Goal: Information Seeking & Learning: Find specific fact

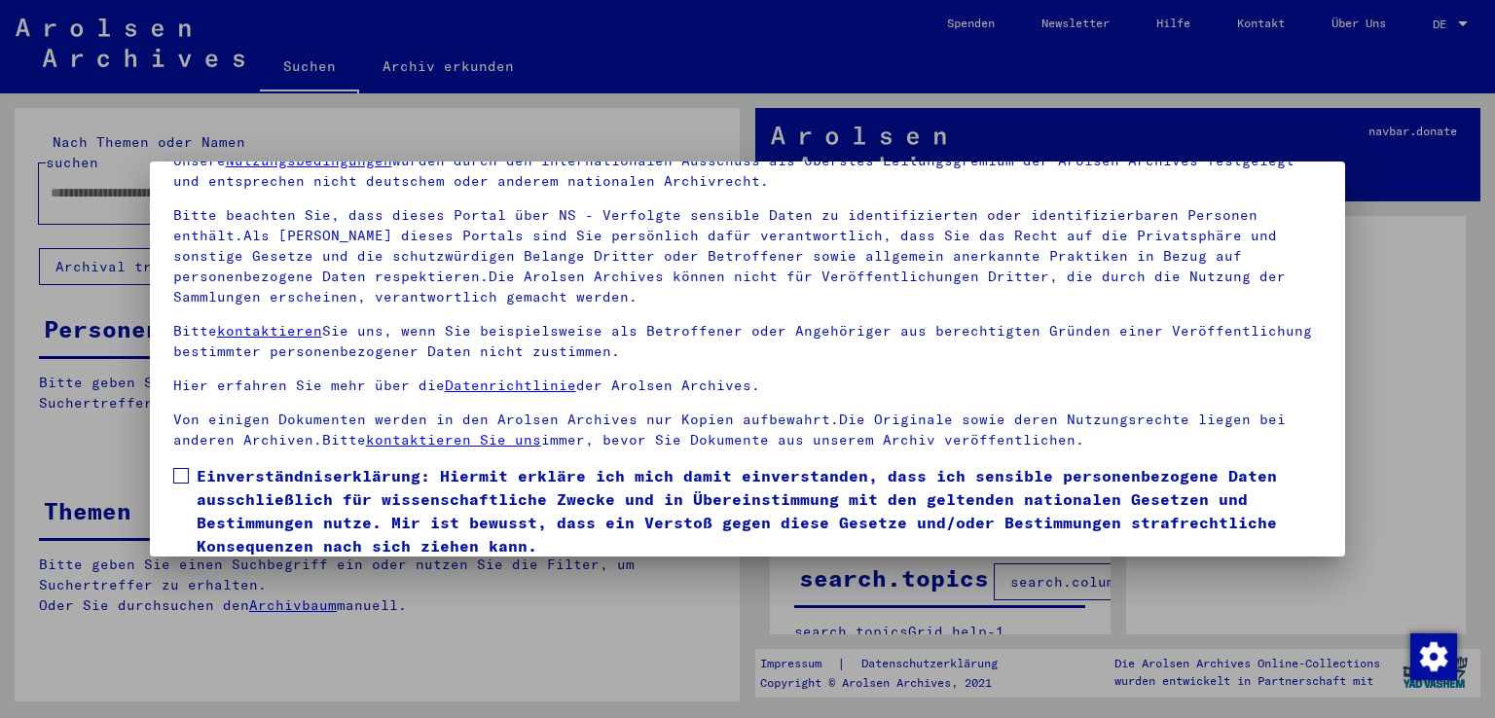
scroll to position [168, 0]
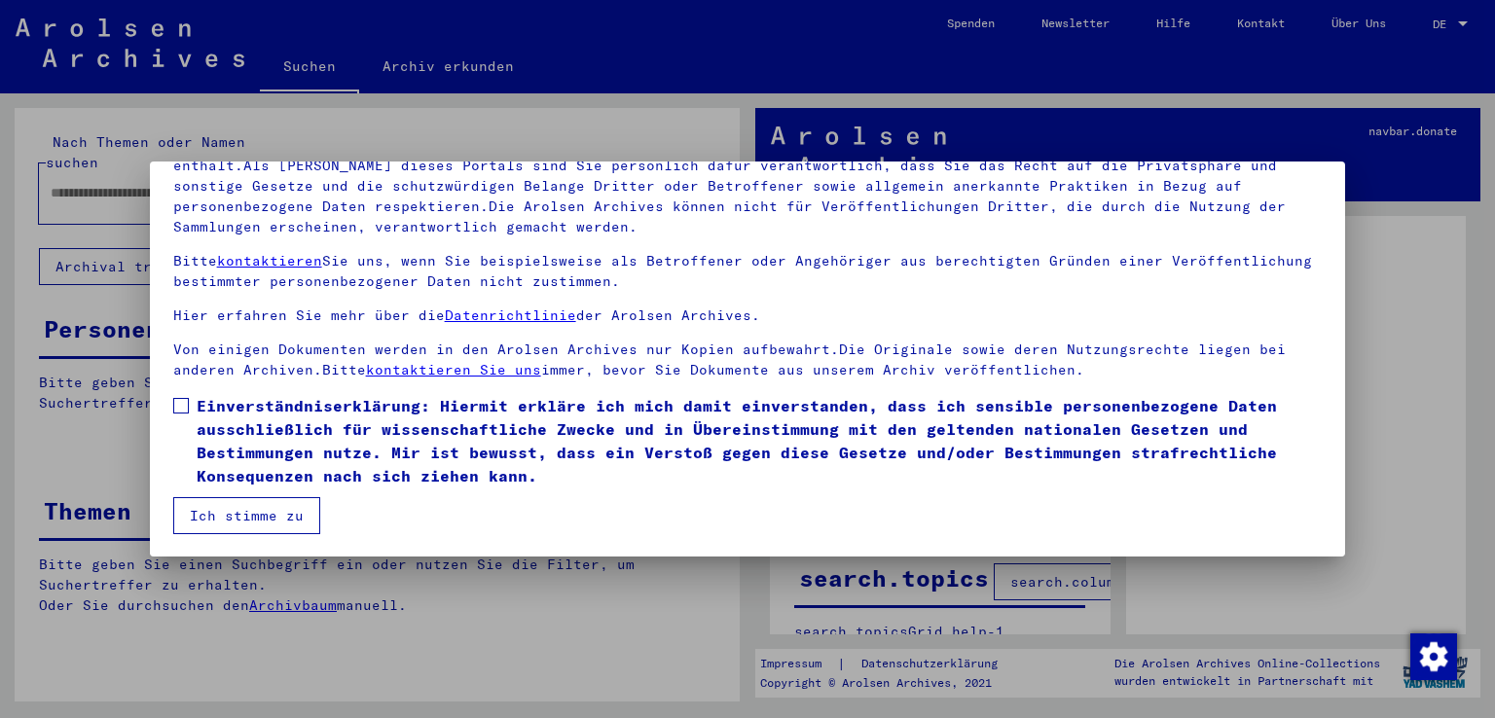
click at [174, 403] on span at bounding box center [181, 406] width 16 height 16
click at [238, 512] on button "Ich stimme zu" at bounding box center [246, 515] width 147 height 37
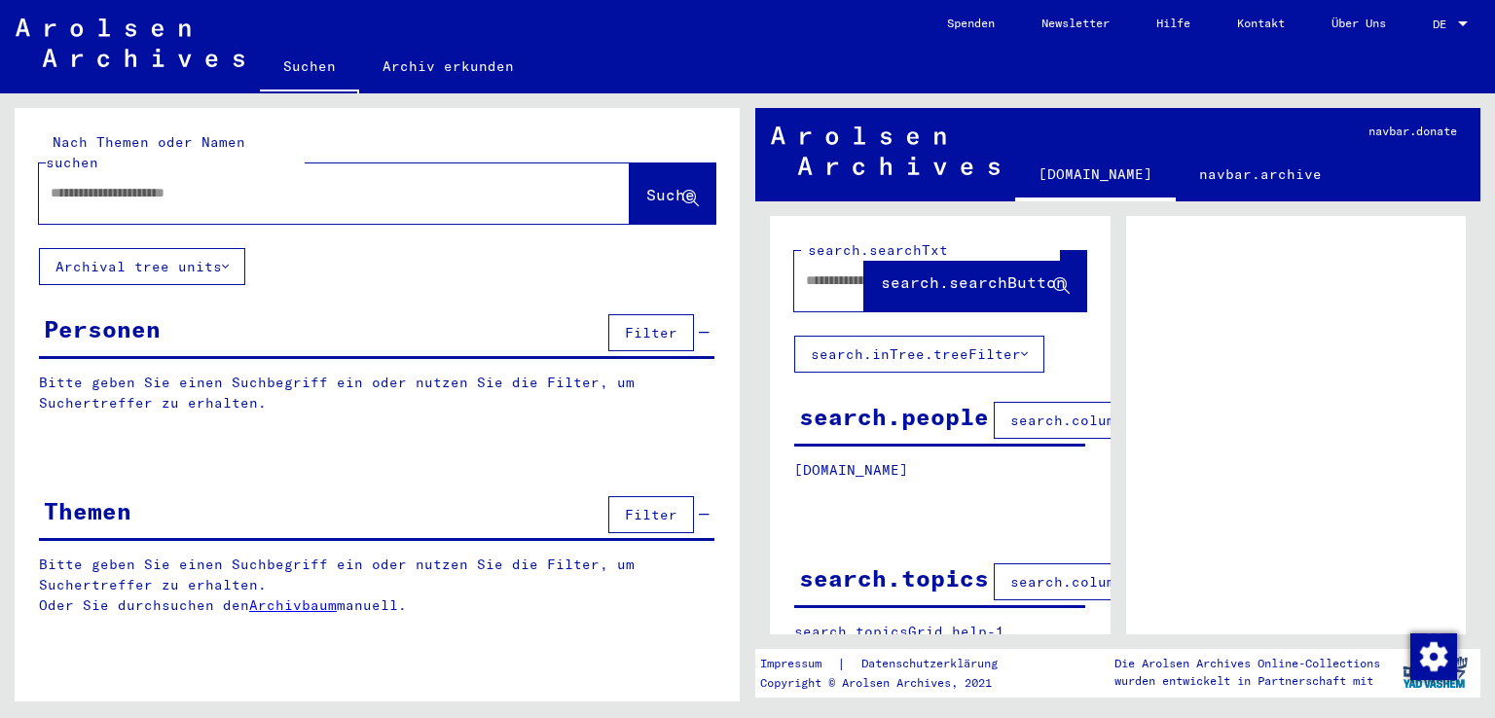
click at [248, 183] on input "text" at bounding box center [317, 193] width 533 height 20
click at [663, 185] on span "Suche" at bounding box center [670, 194] width 49 height 19
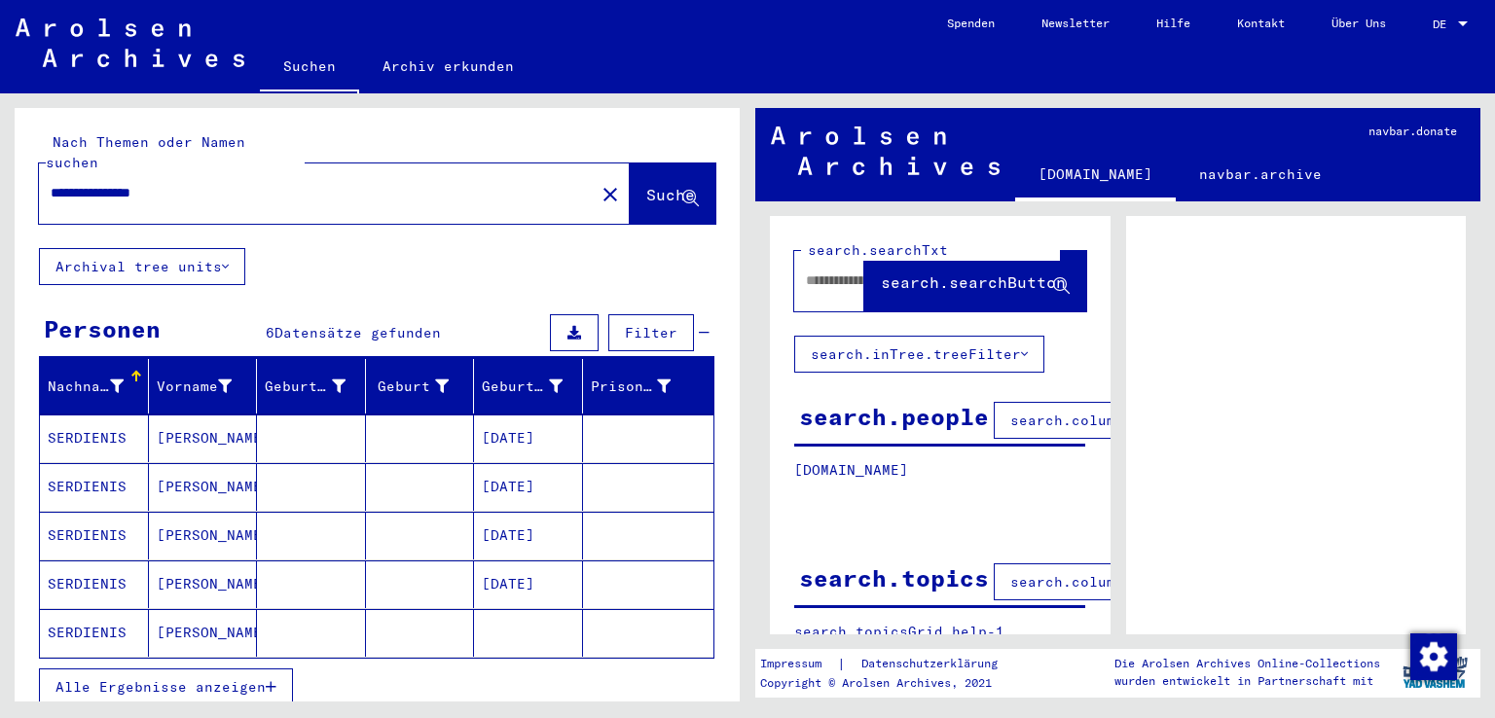
click at [100, 463] on mat-cell "SERDIENIS" at bounding box center [94, 487] width 109 height 48
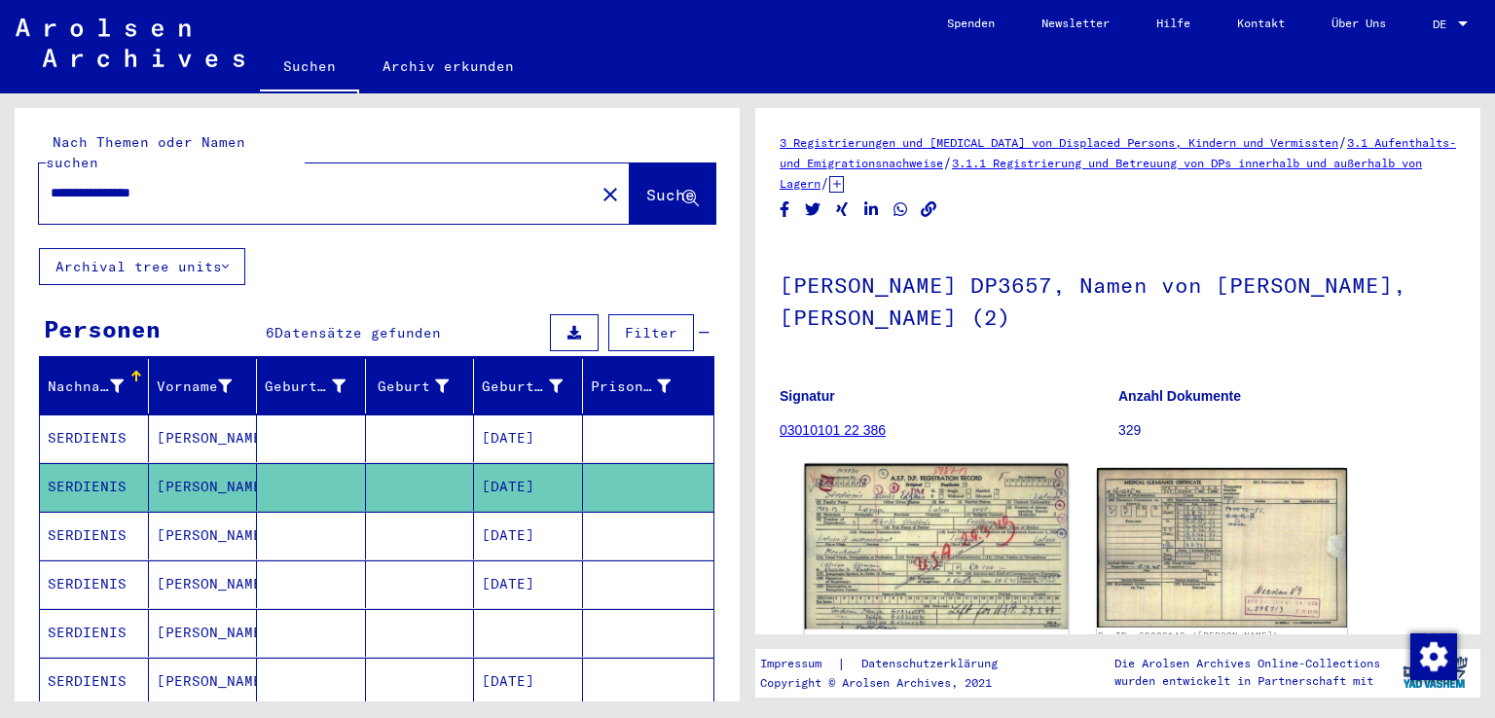
click at [862, 522] on img at bounding box center [936, 546] width 263 height 165
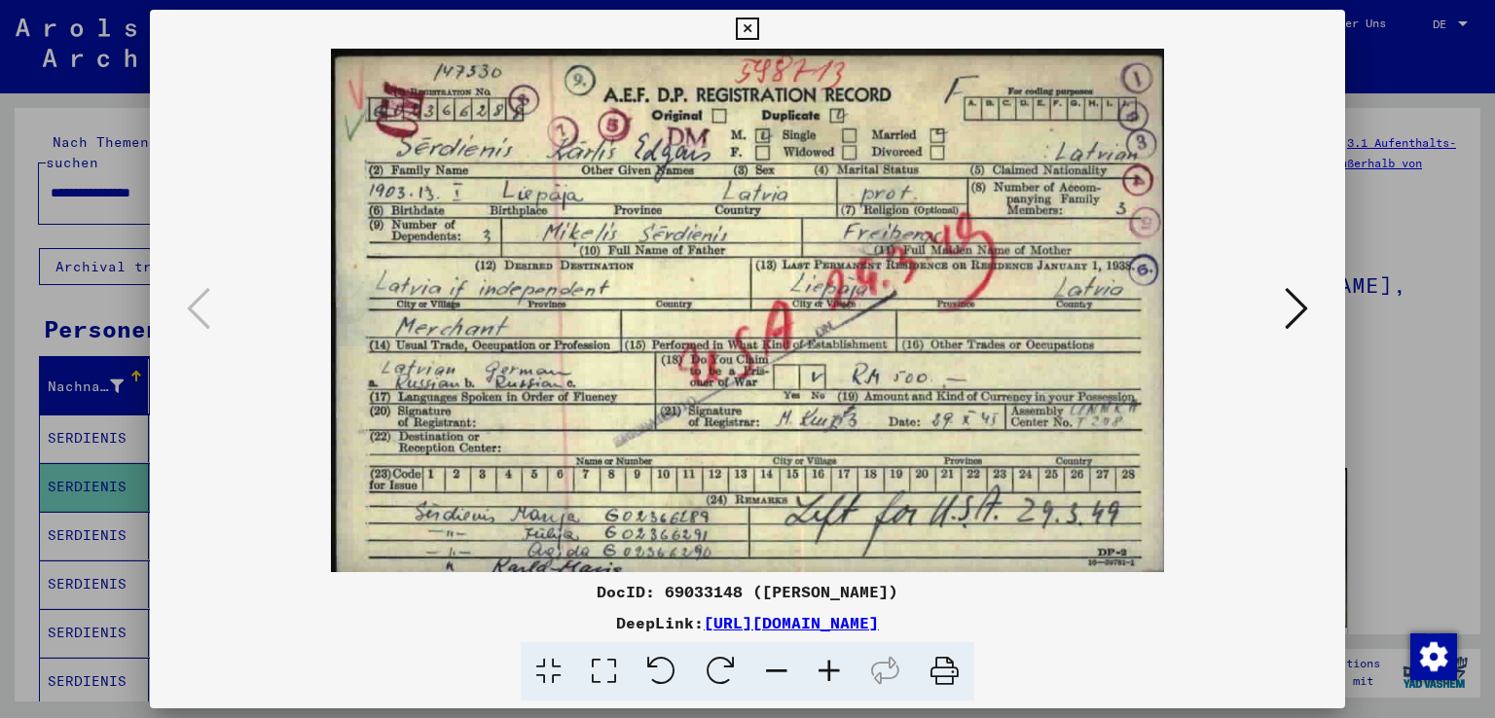
click at [744, 25] on icon at bounding box center [747, 29] width 22 height 23
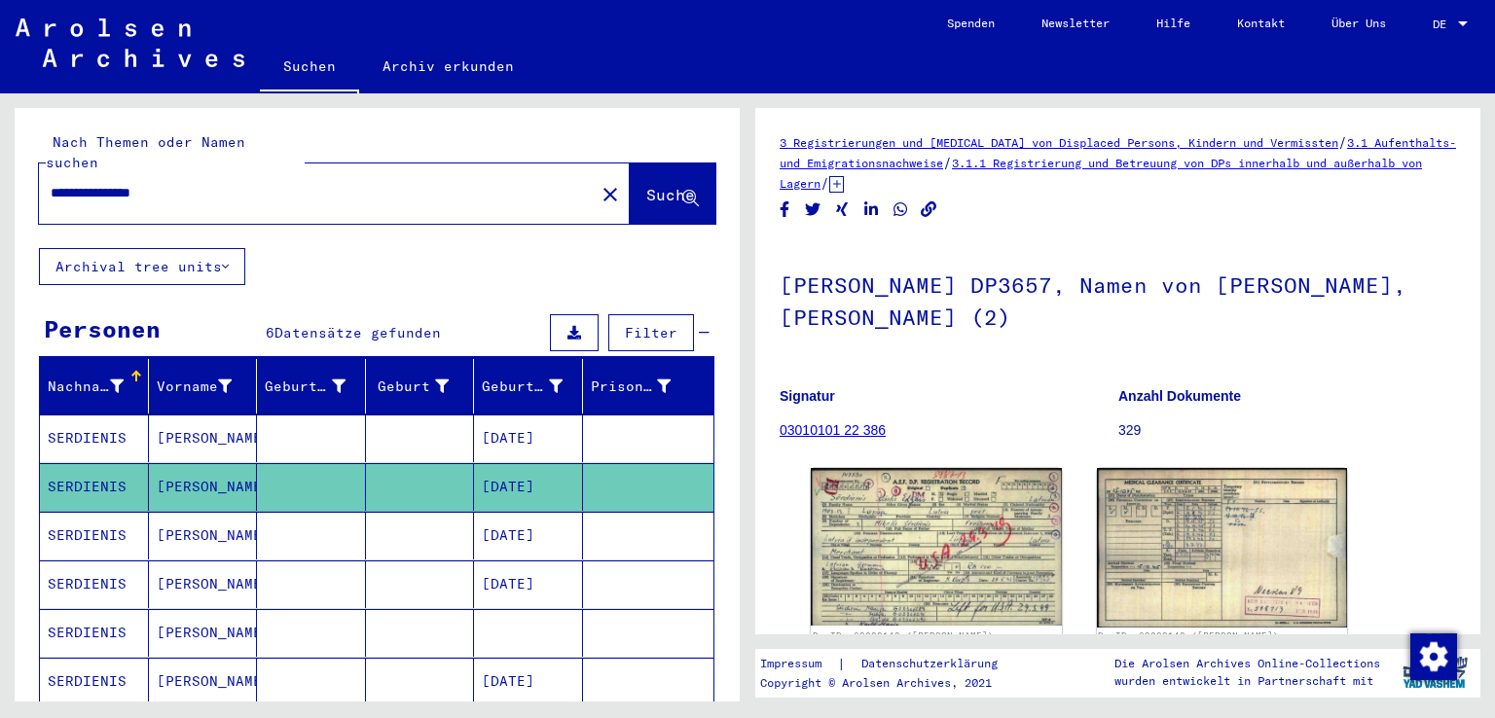
click at [78, 415] on mat-cell "SERDIENIS" at bounding box center [94, 439] width 109 height 48
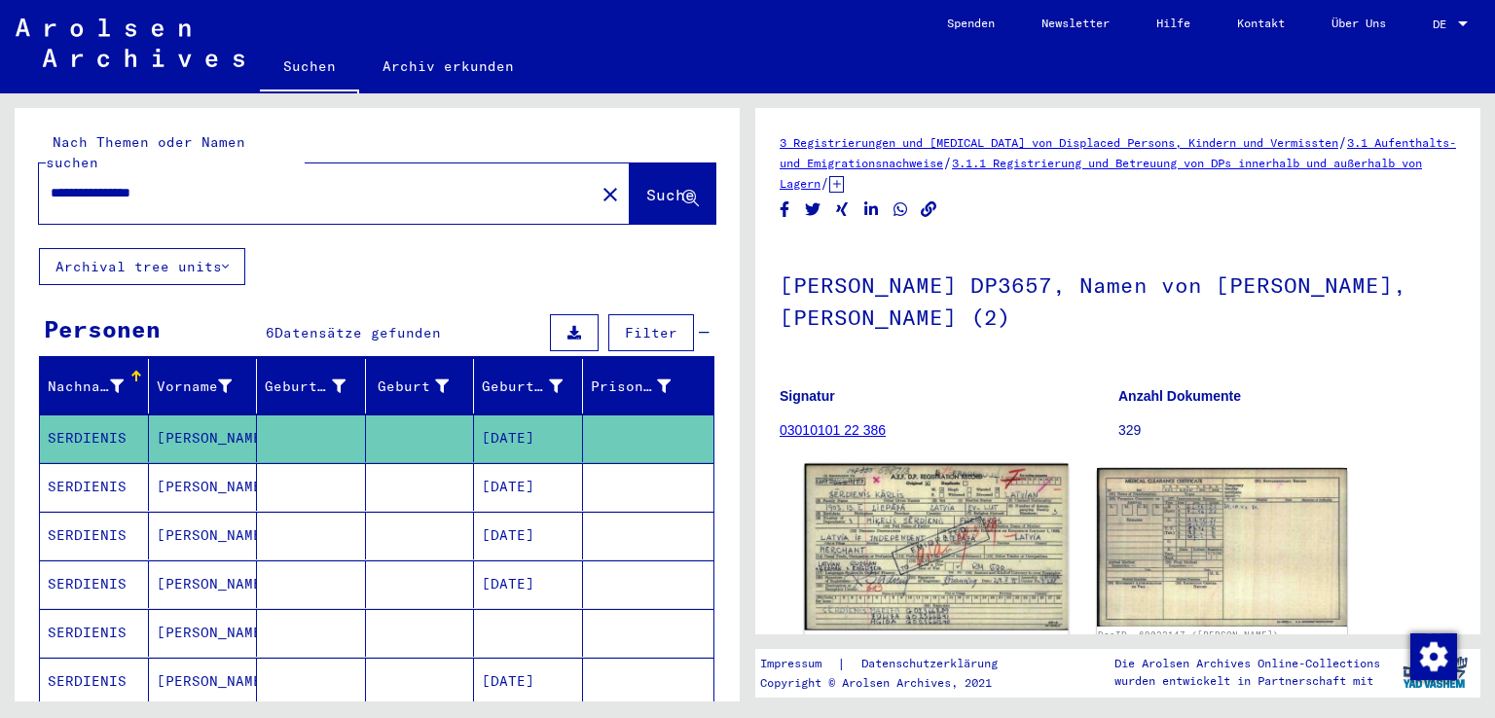
click at [868, 533] on img at bounding box center [936, 547] width 263 height 166
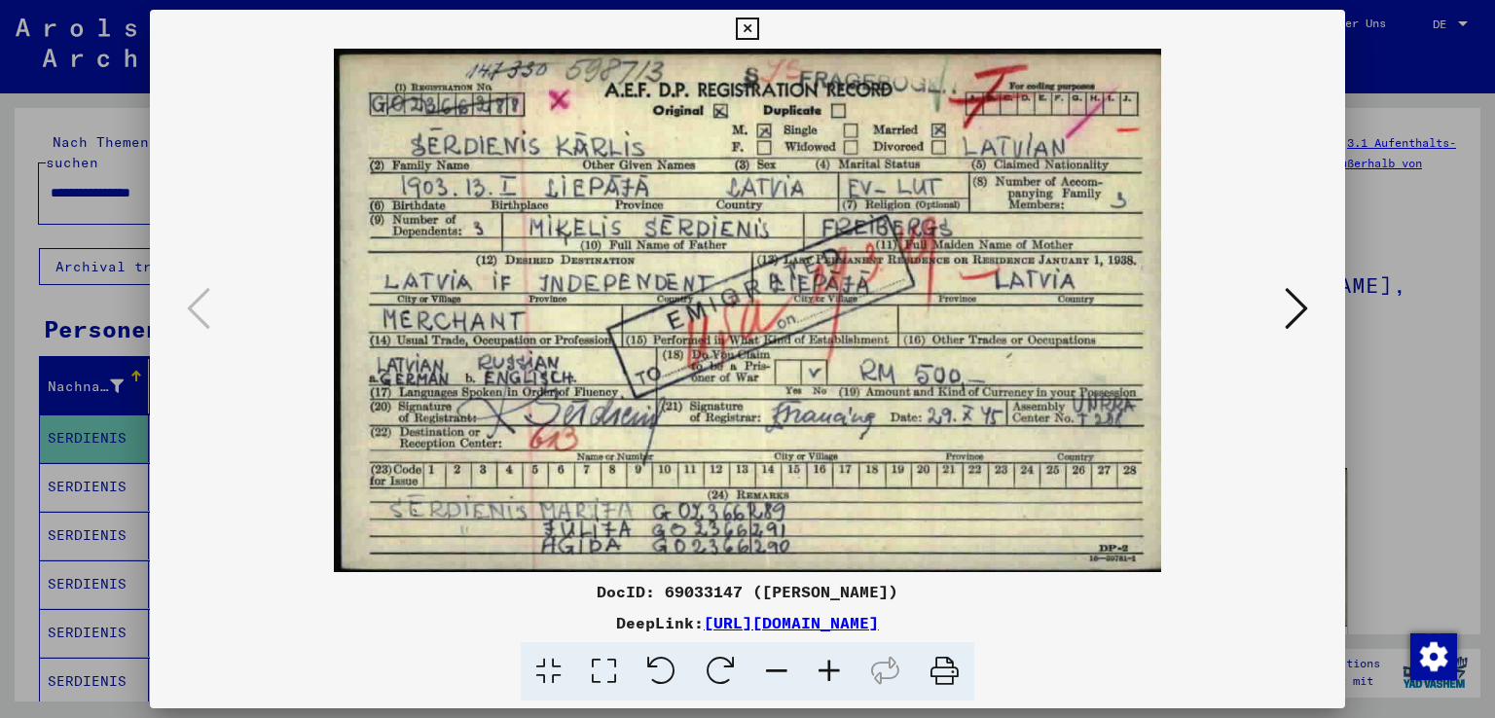
click at [748, 24] on icon at bounding box center [747, 29] width 22 height 23
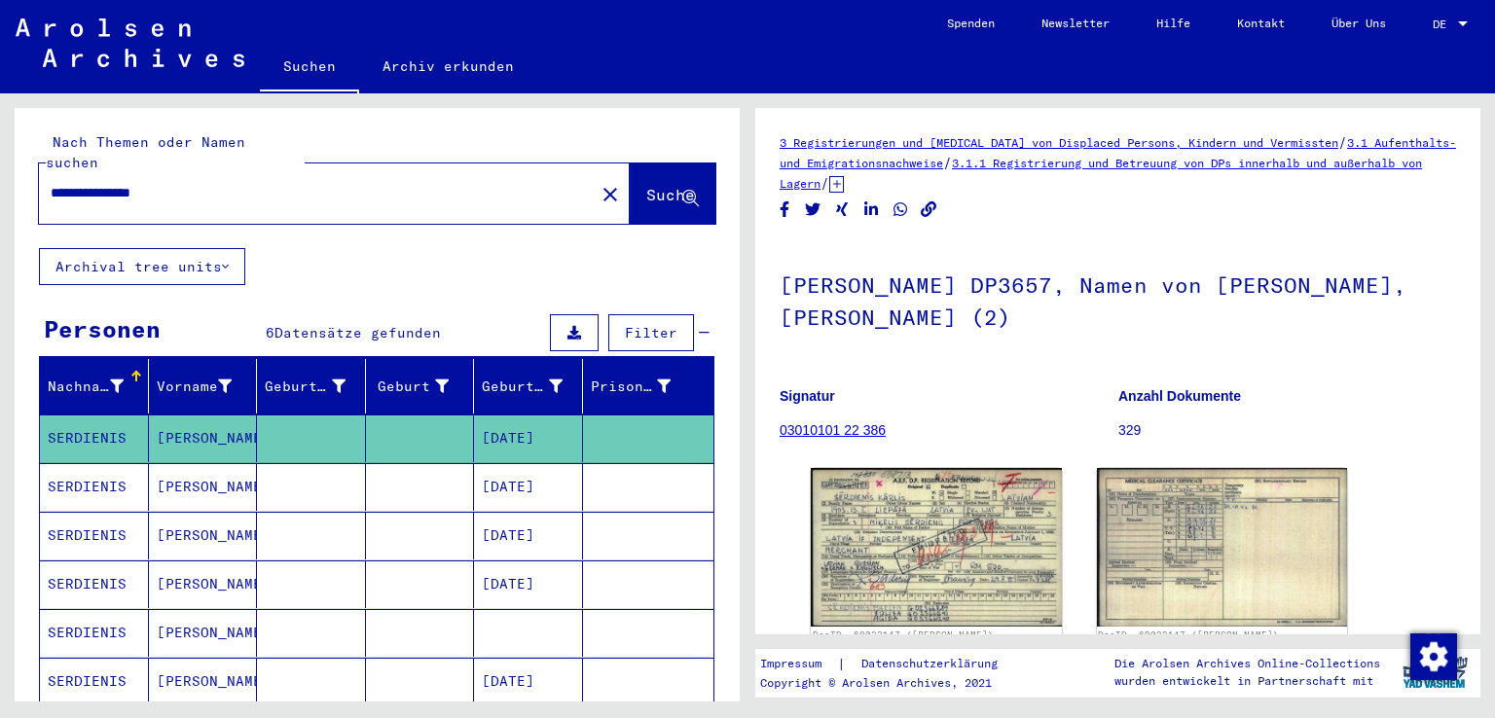
click at [68, 512] on mat-cell "SERDIENIS" at bounding box center [94, 536] width 109 height 48
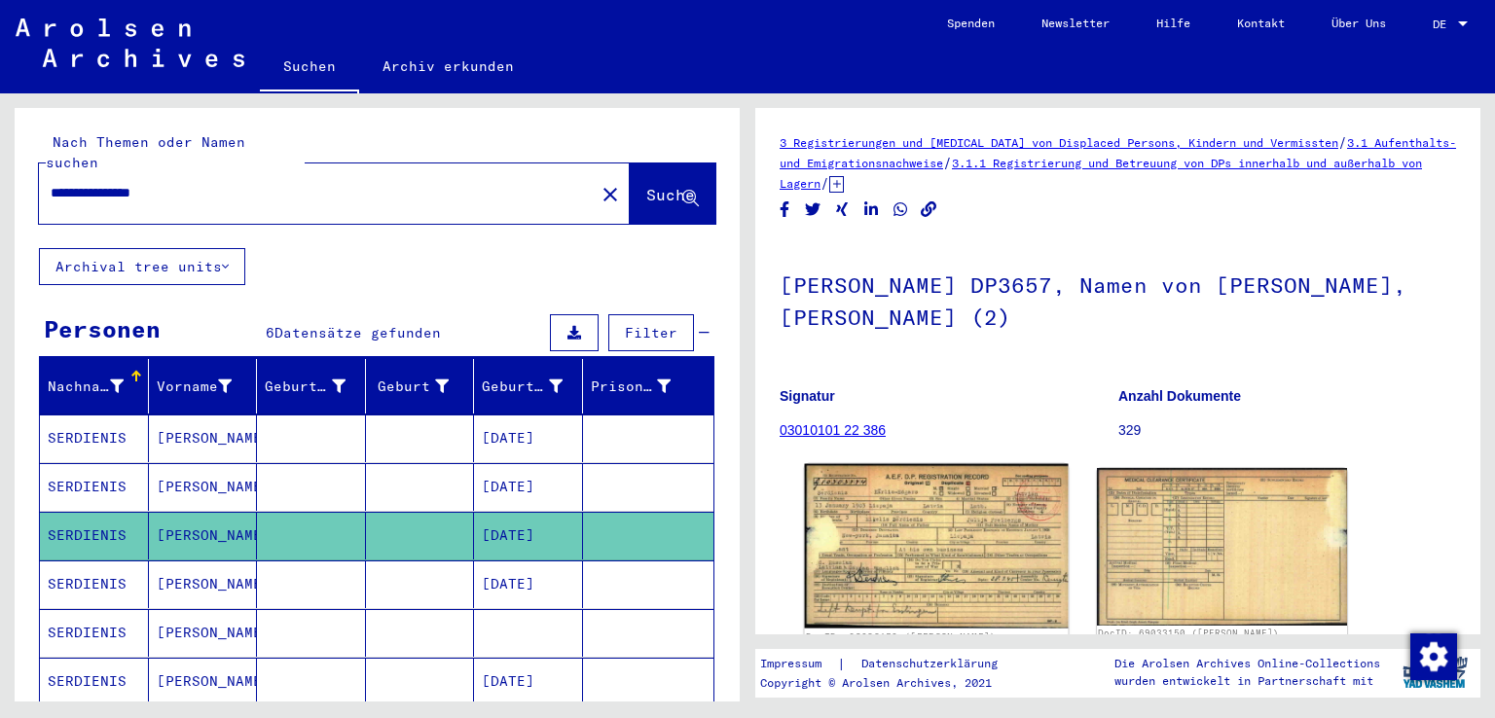
click at [927, 540] on img at bounding box center [936, 546] width 263 height 165
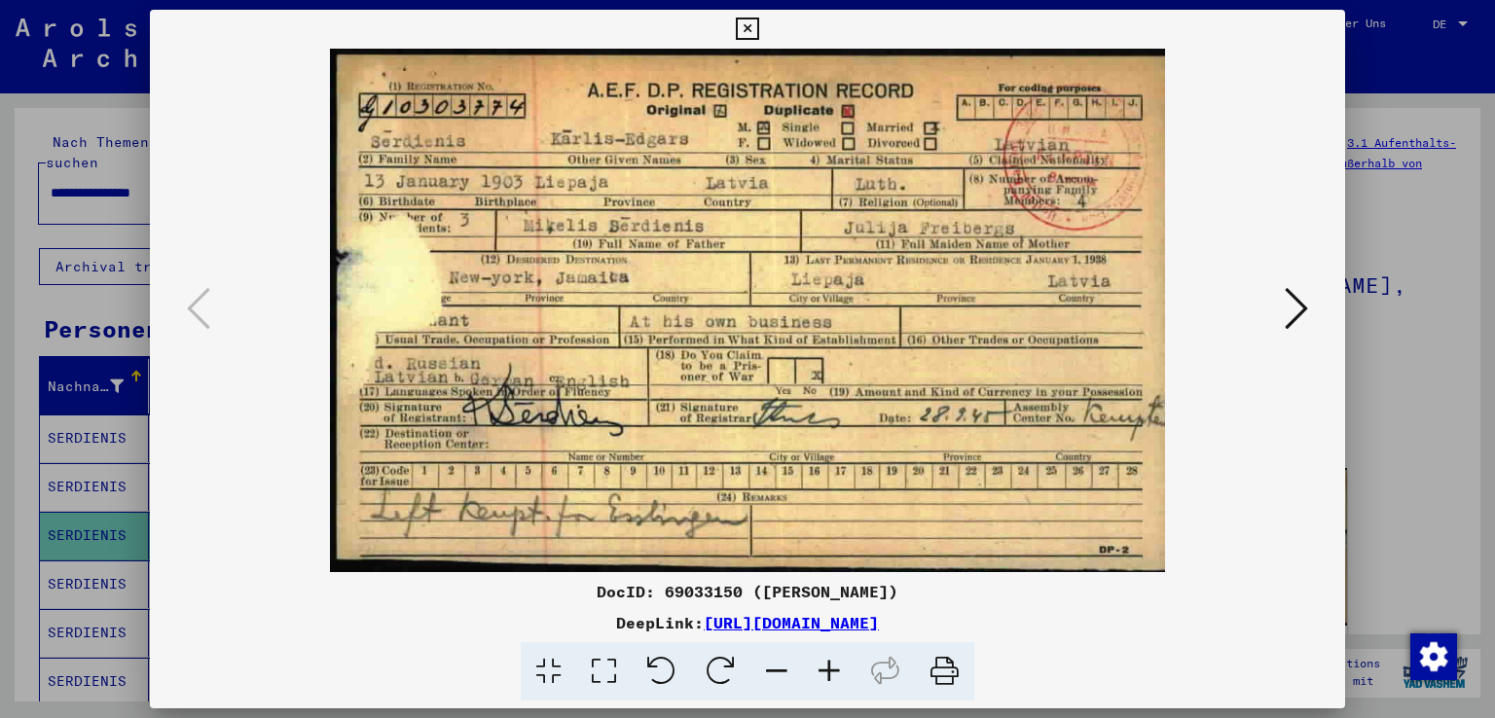
click at [745, 22] on icon at bounding box center [747, 29] width 22 height 23
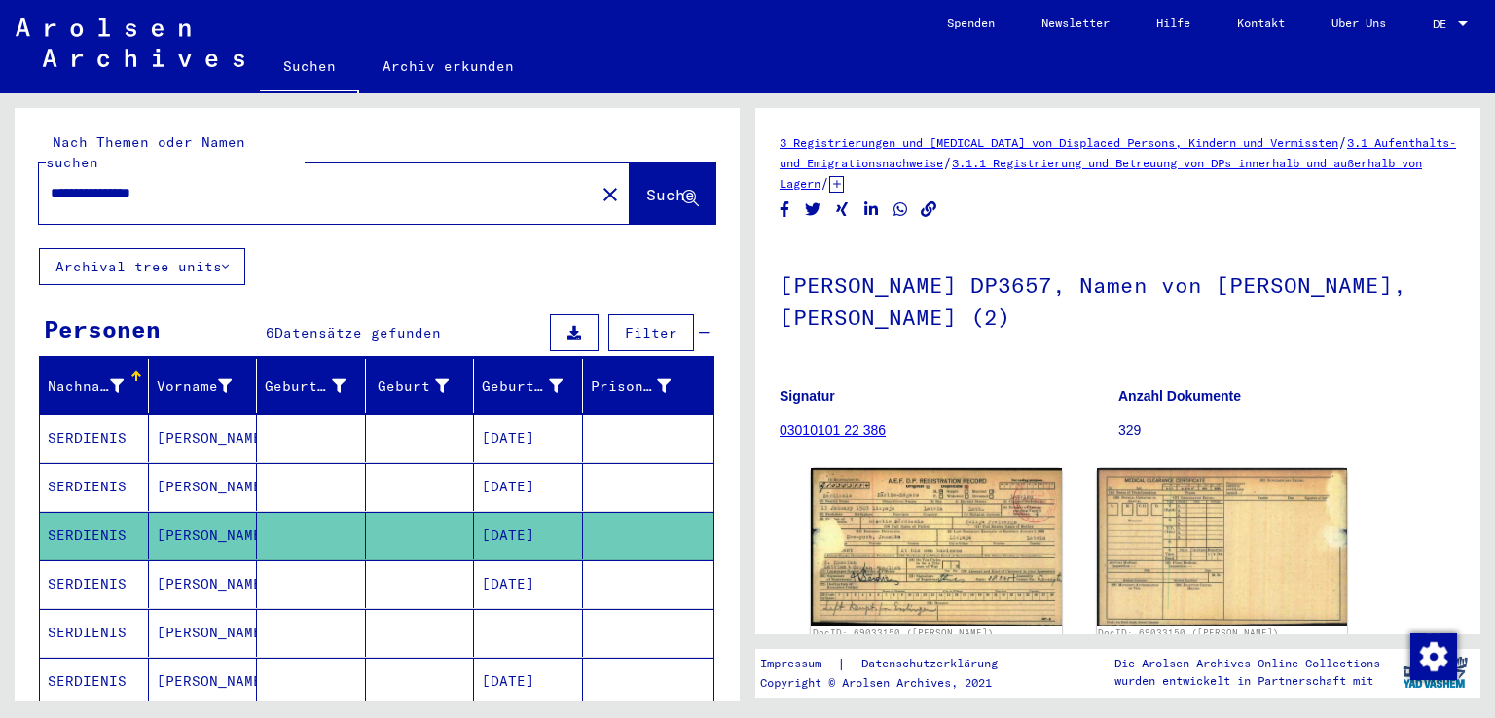
click at [91, 561] on mat-cell "SERDIENIS" at bounding box center [94, 585] width 109 height 48
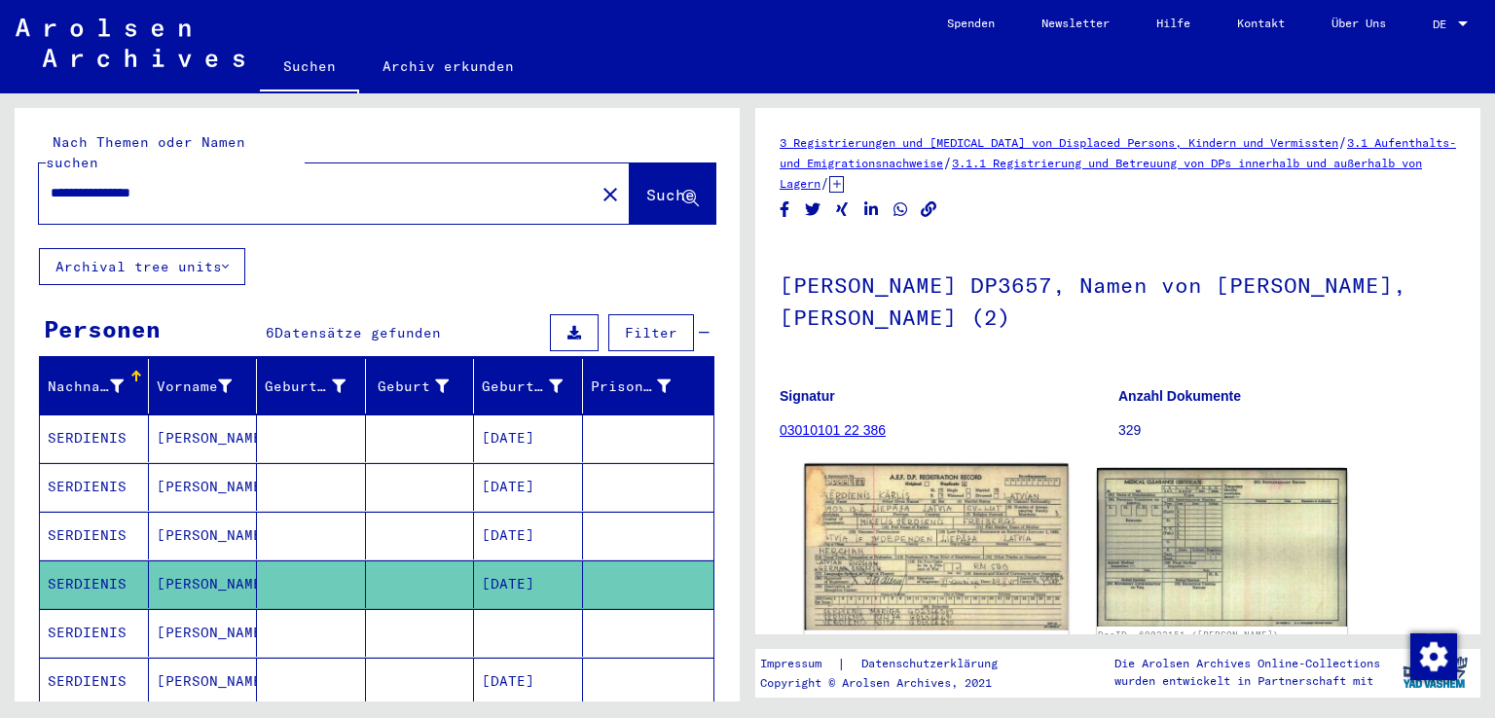
click at [884, 561] on img at bounding box center [936, 547] width 263 height 166
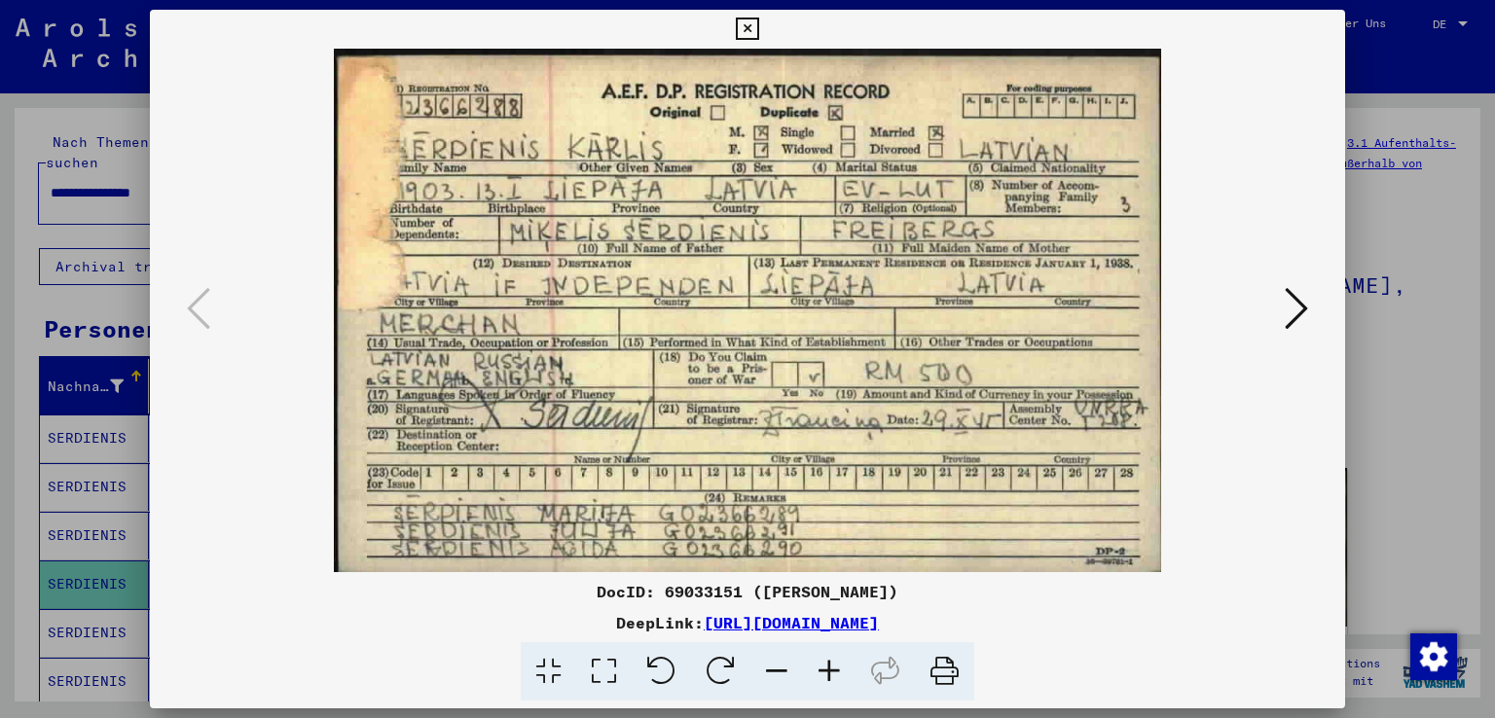
click at [747, 27] on icon at bounding box center [747, 29] width 22 height 23
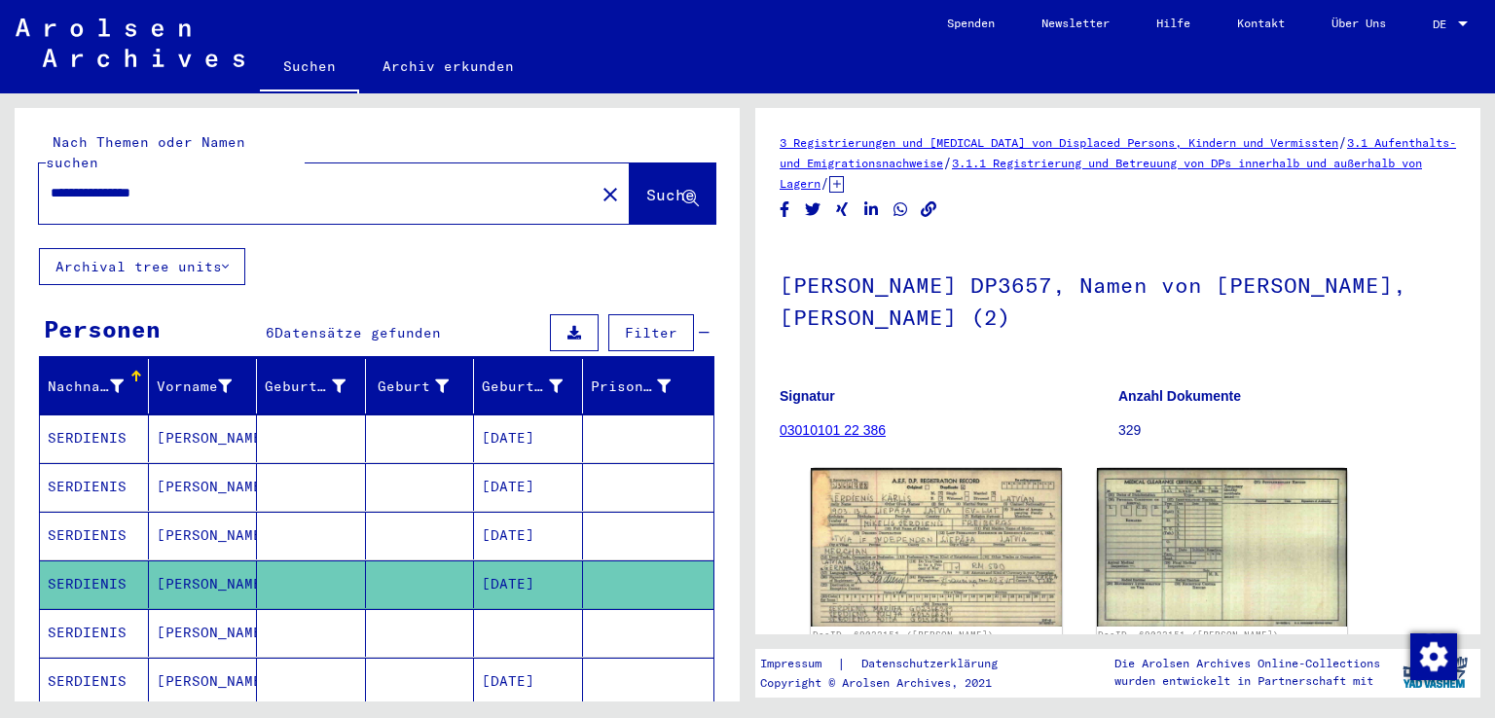
click at [103, 606] on icon at bounding box center [80, 641] width 49 height 78
click at [100, 659] on icon at bounding box center [80, 641] width 49 height 78
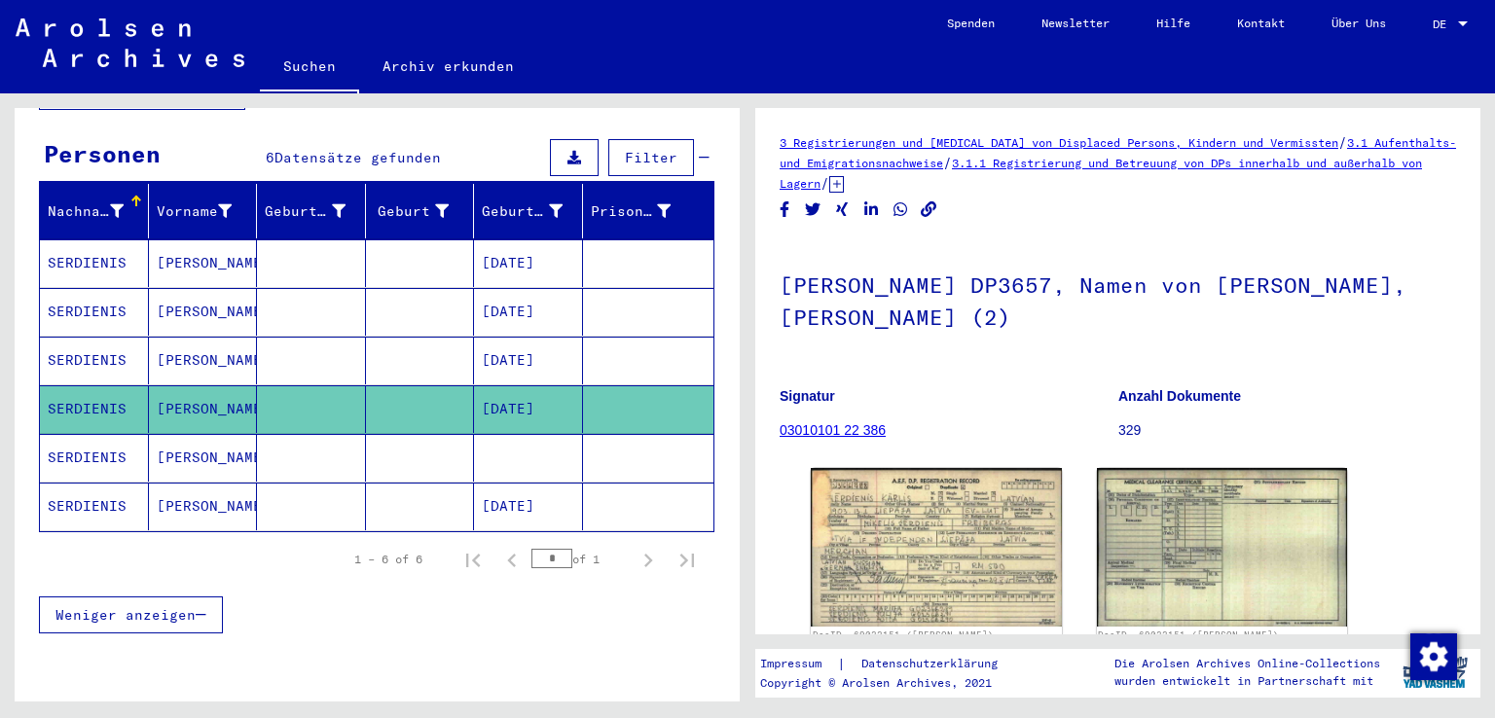
scroll to position [178, 0]
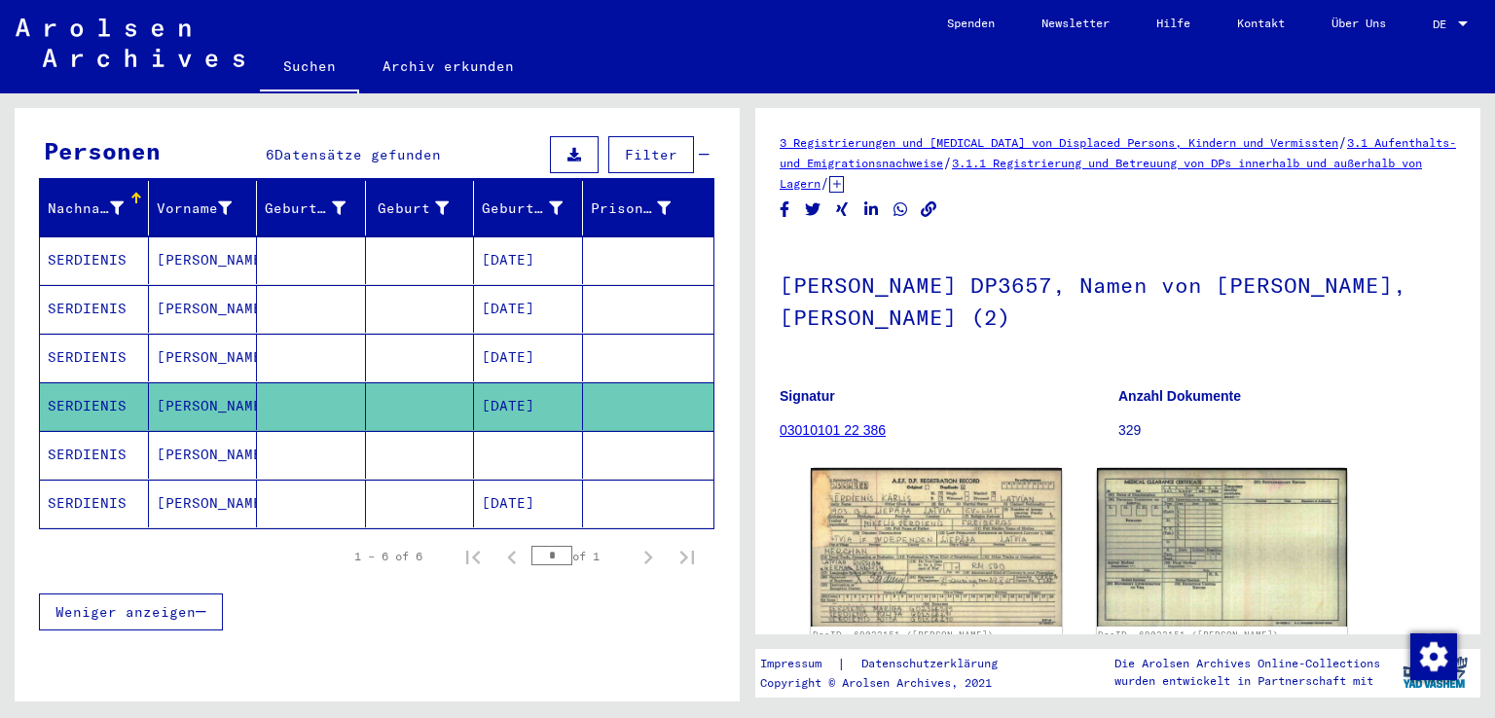
click at [87, 480] on mat-cell "SERDIENIS" at bounding box center [94, 504] width 109 height 48
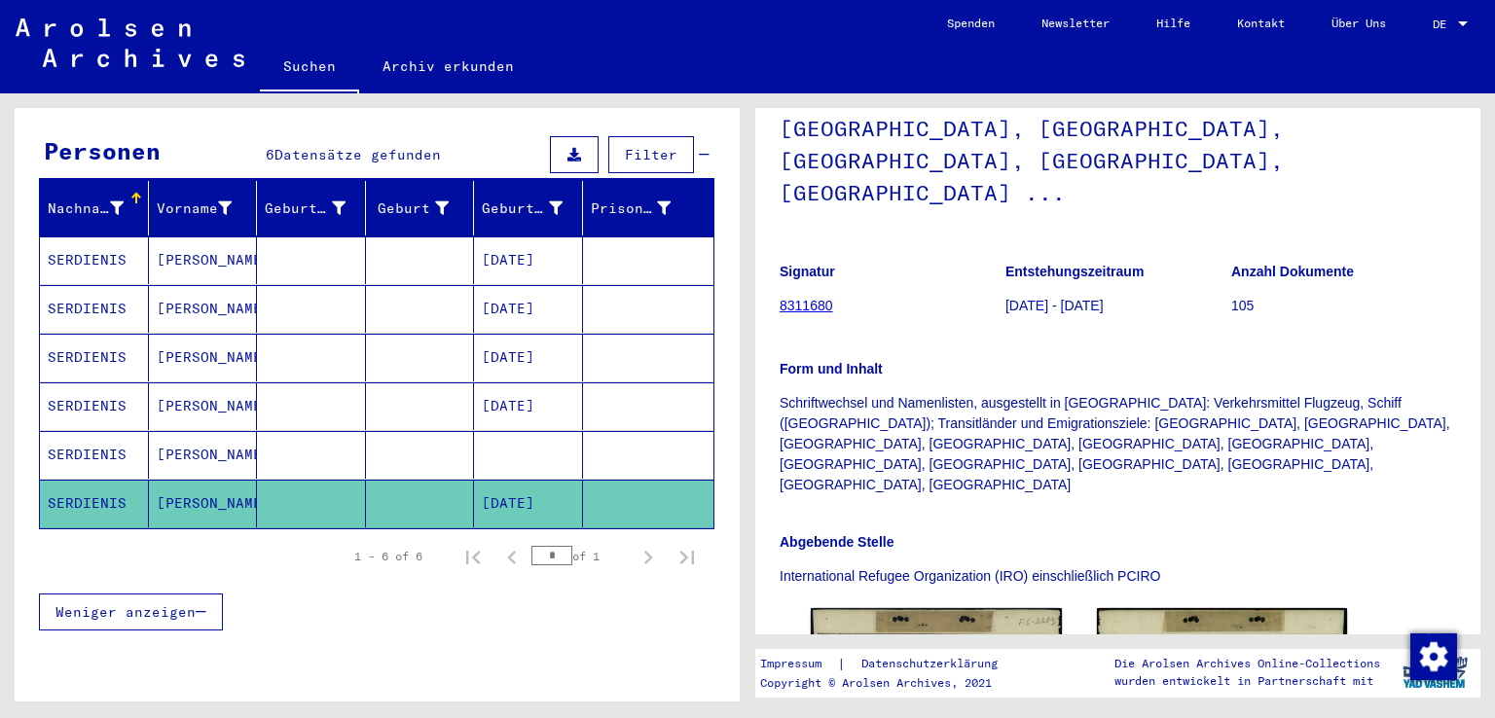
scroll to position [386, 0]
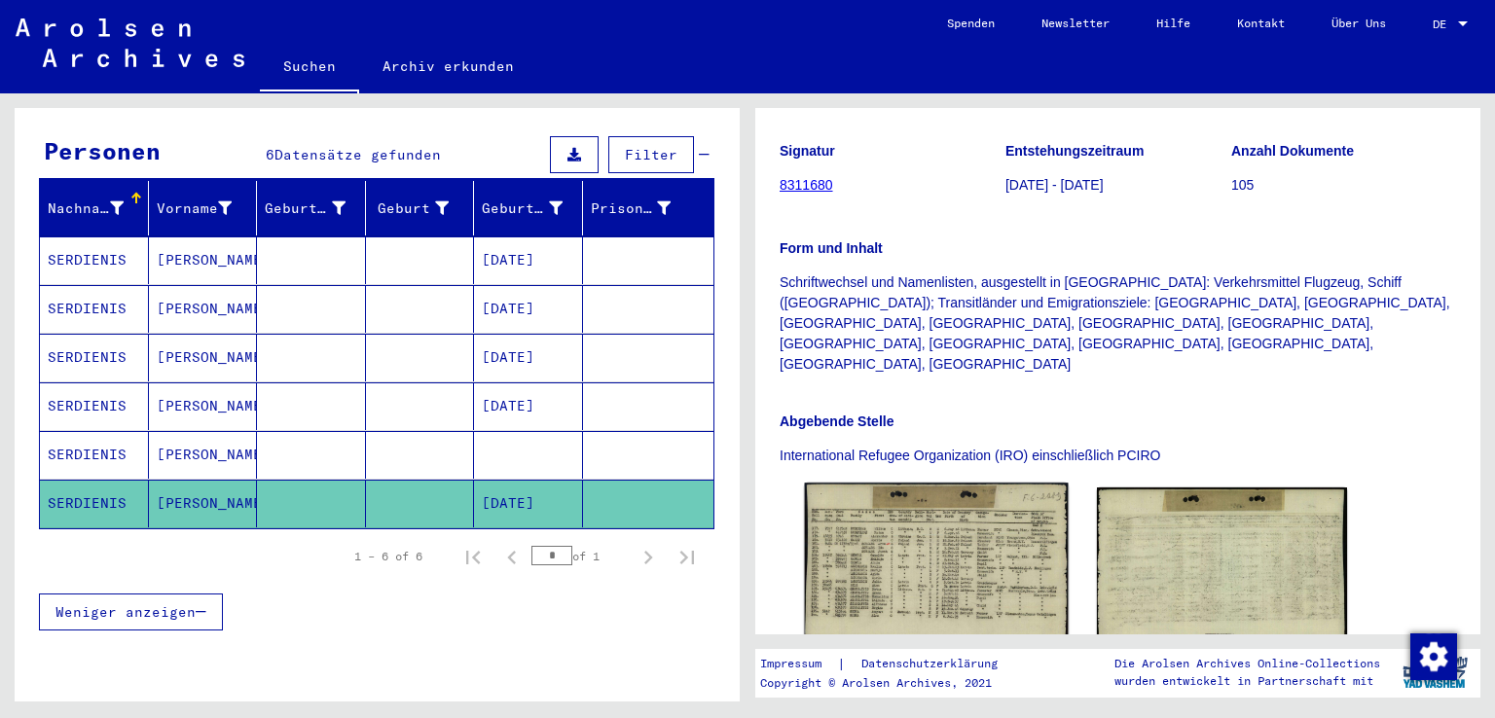
click at [886, 483] on img at bounding box center [936, 573] width 263 height 181
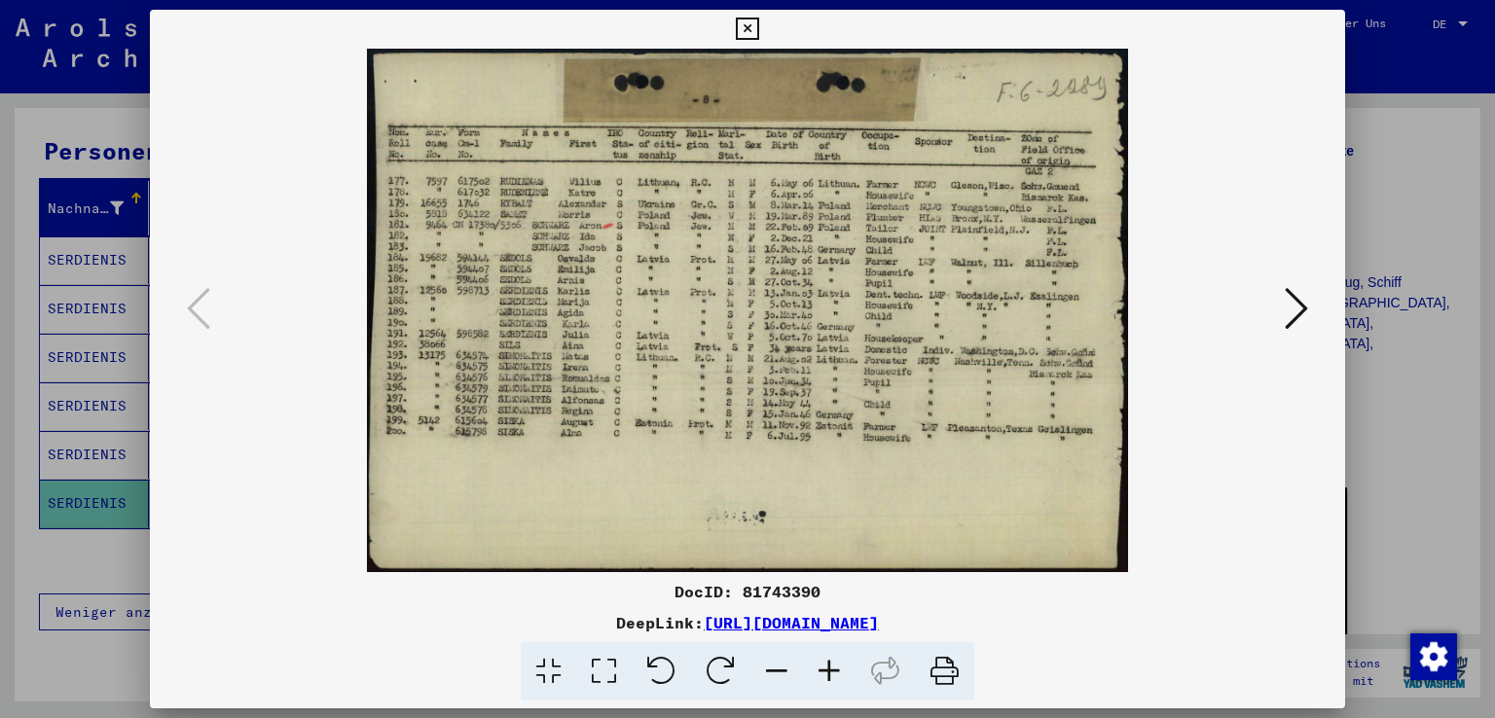
click at [830, 670] on icon at bounding box center [829, 672] width 53 height 59
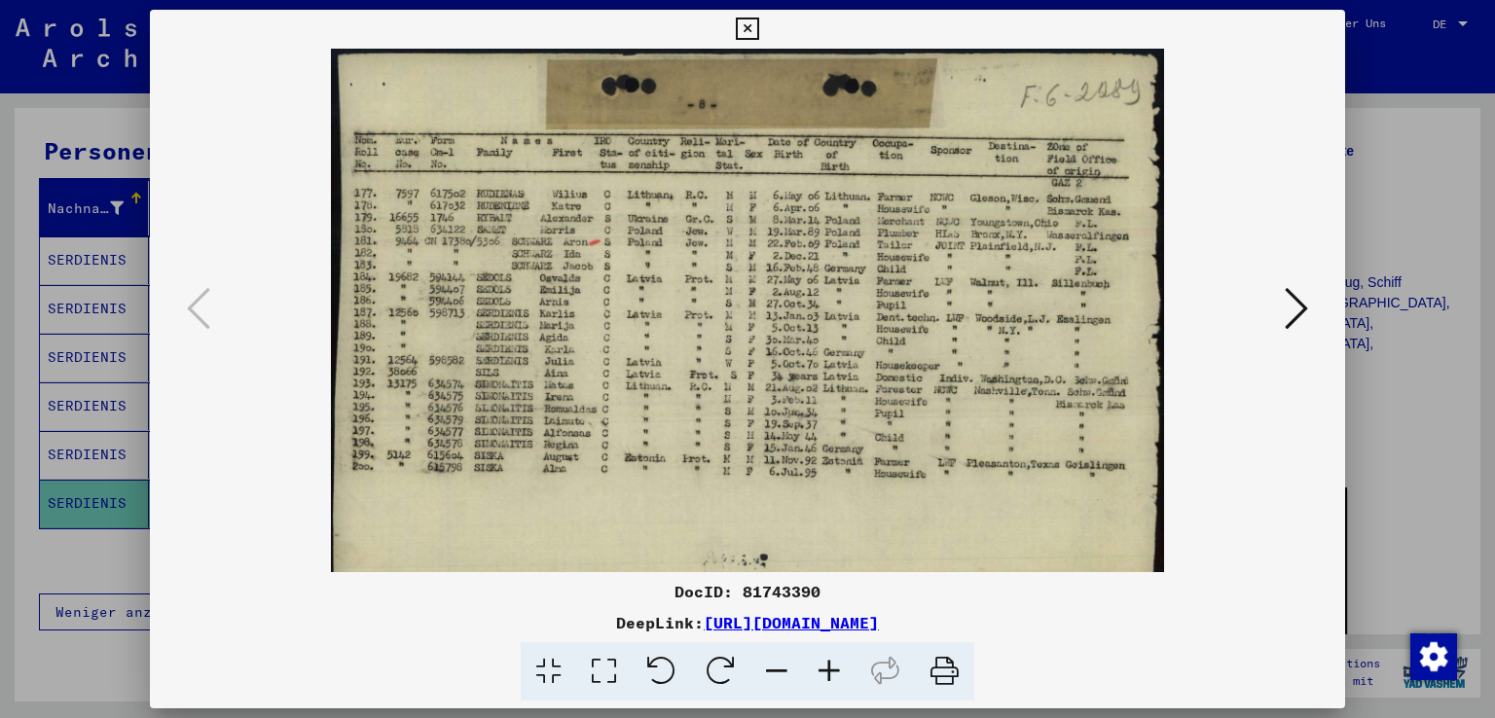
click at [830, 670] on icon at bounding box center [829, 672] width 53 height 59
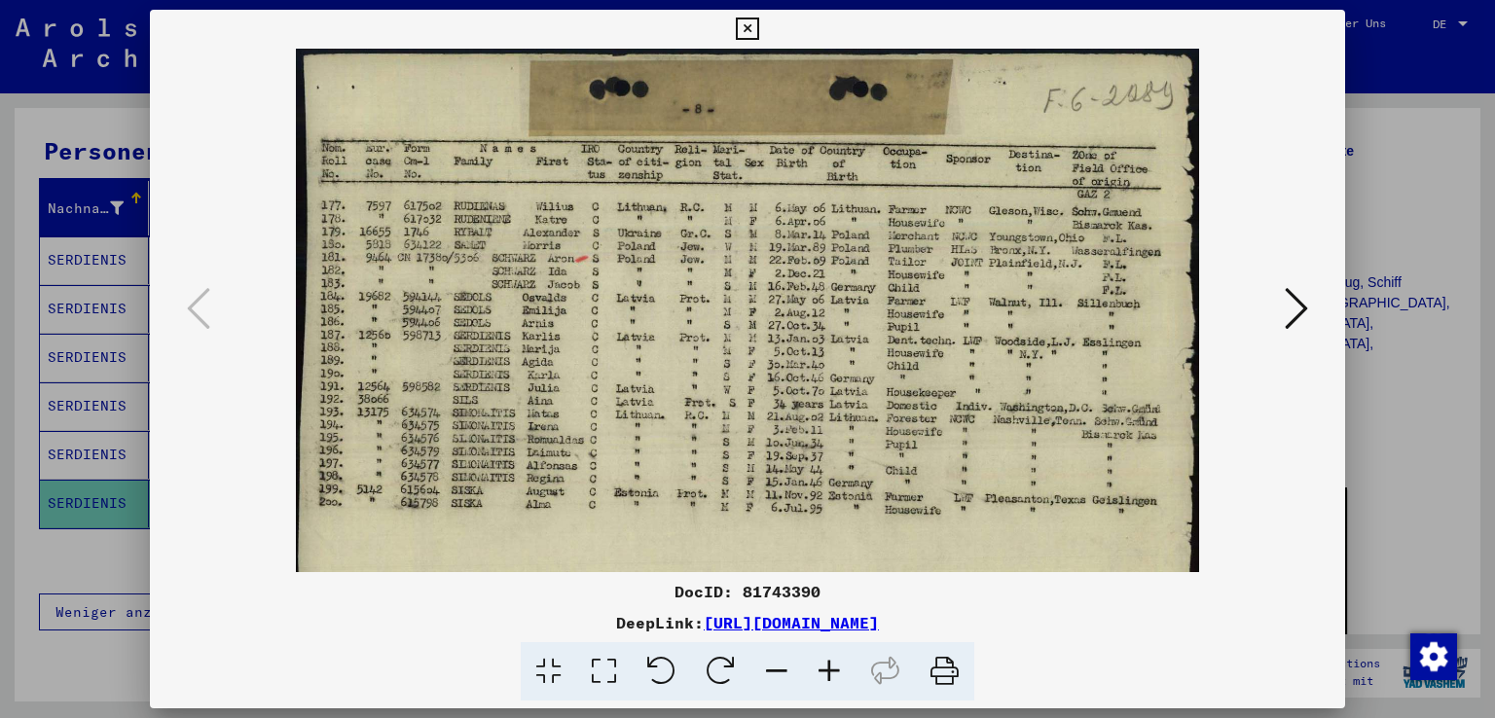
click at [746, 30] on icon at bounding box center [747, 29] width 22 height 23
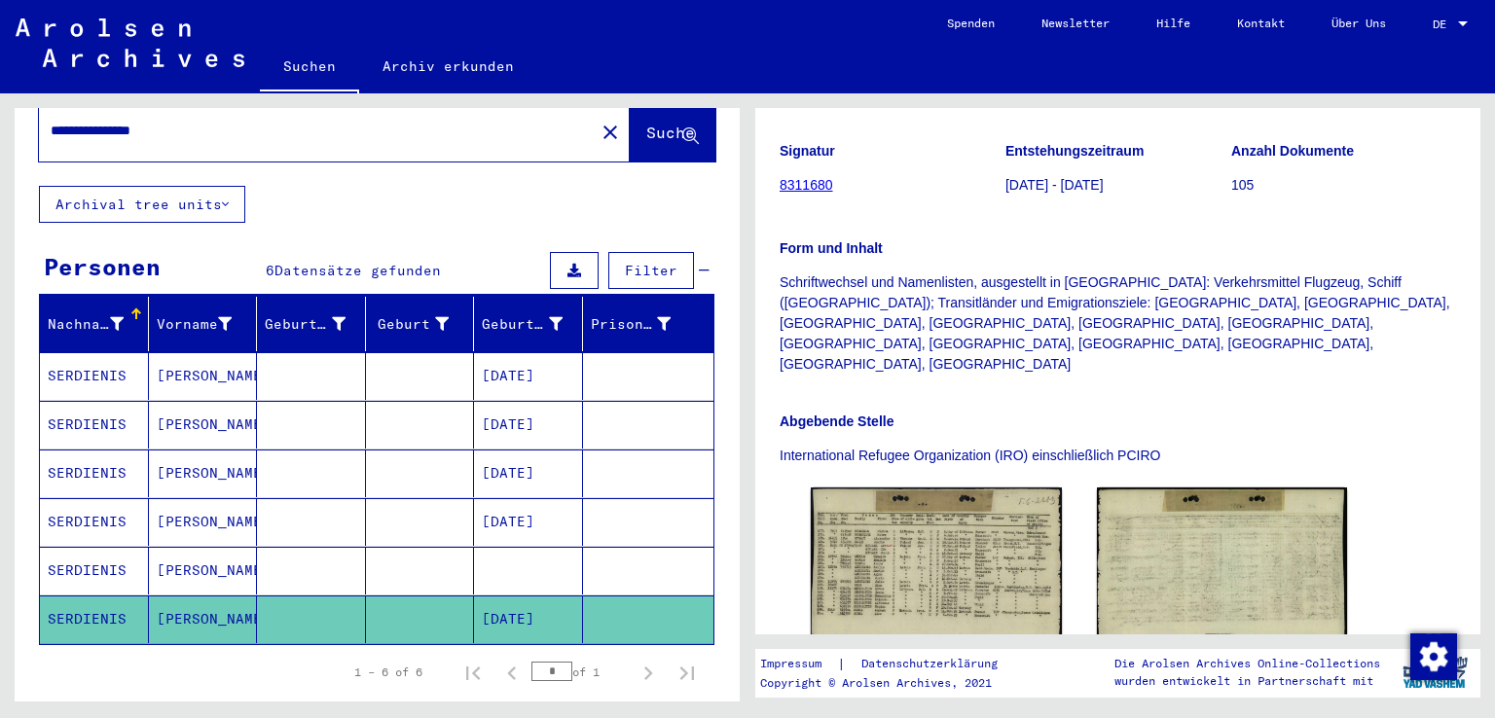
scroll to position [0, 0]
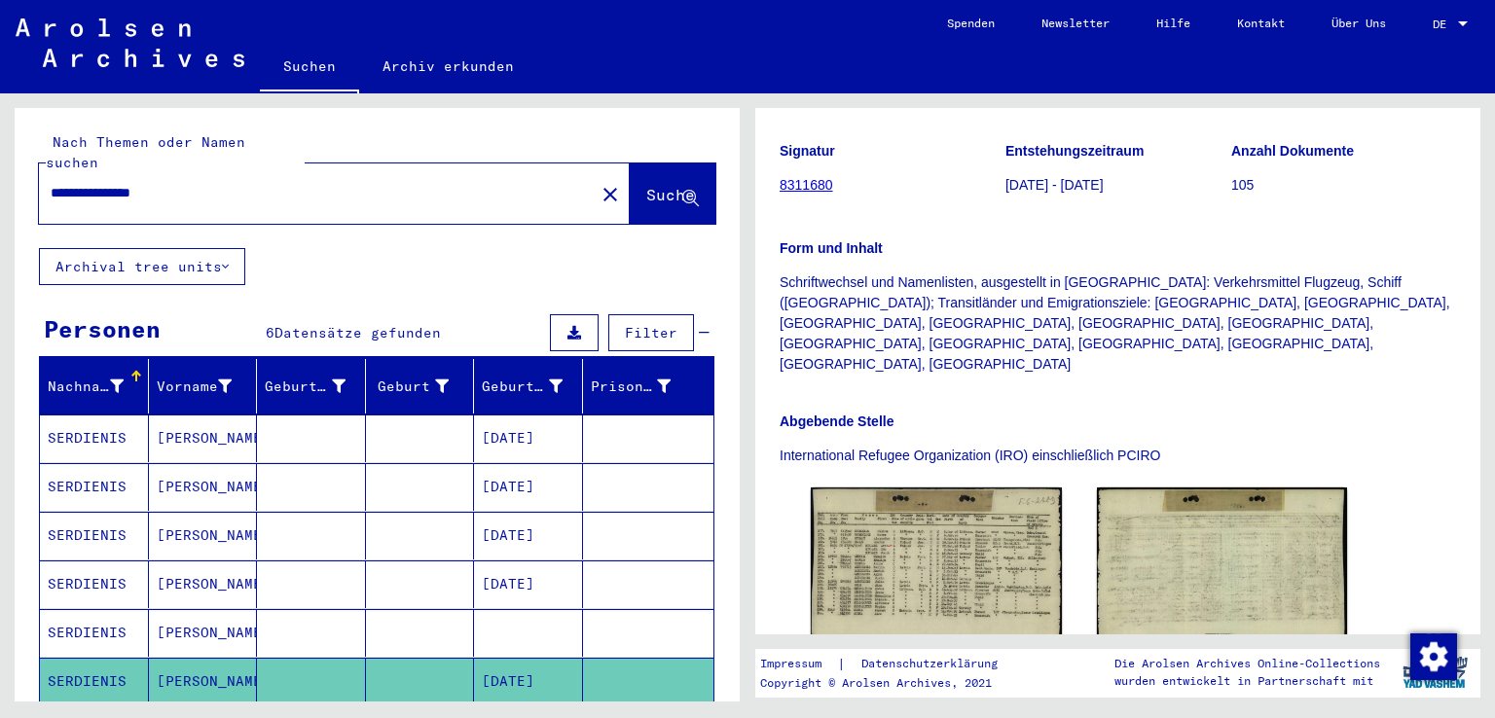
click at [136, 183] on input "**********" at bounding box center [317, 193] width 533 height 20
click at [646, 185] on span "Suche" at bounding box center [670, 194] width 49 height 19
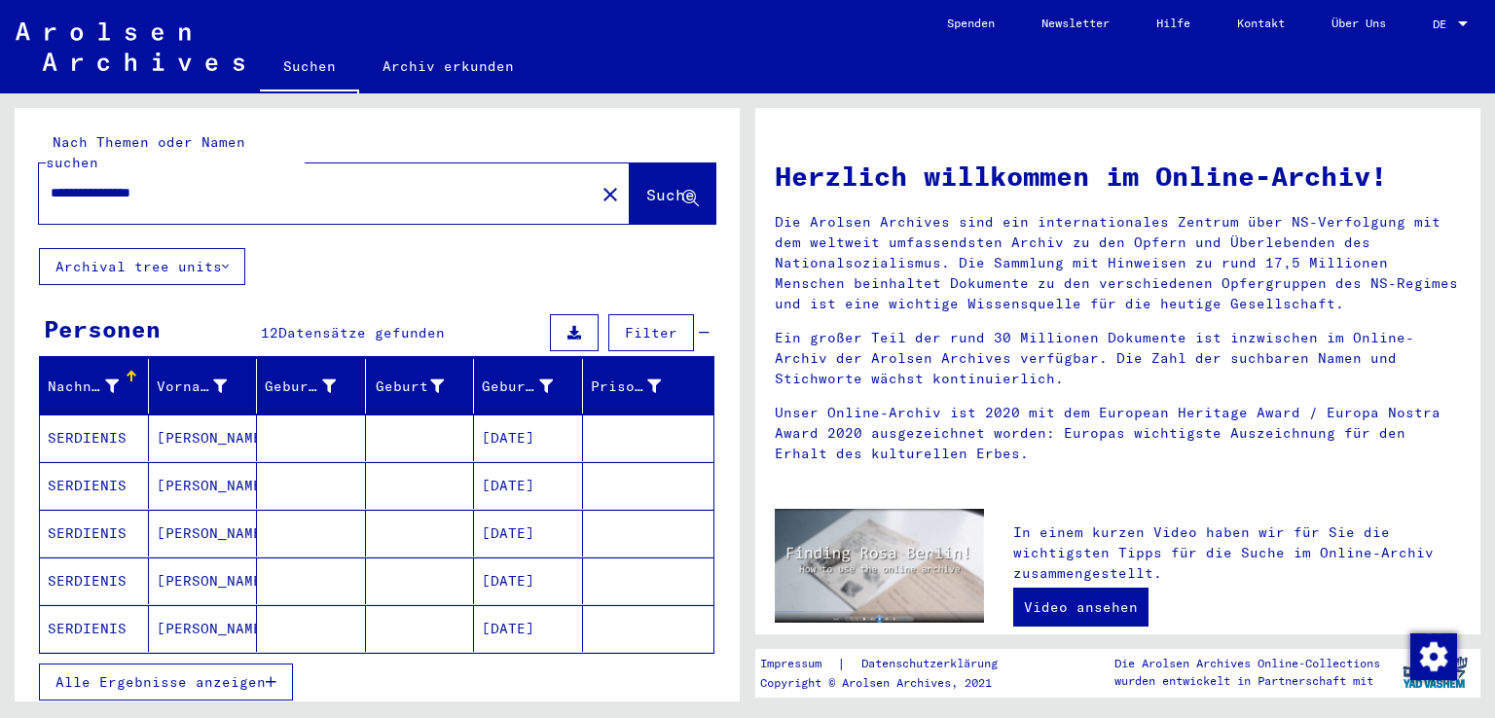
click at [96, 606] on mat-cell "SERDIENIS" at bounding box center [94, 629] width 109 height 47
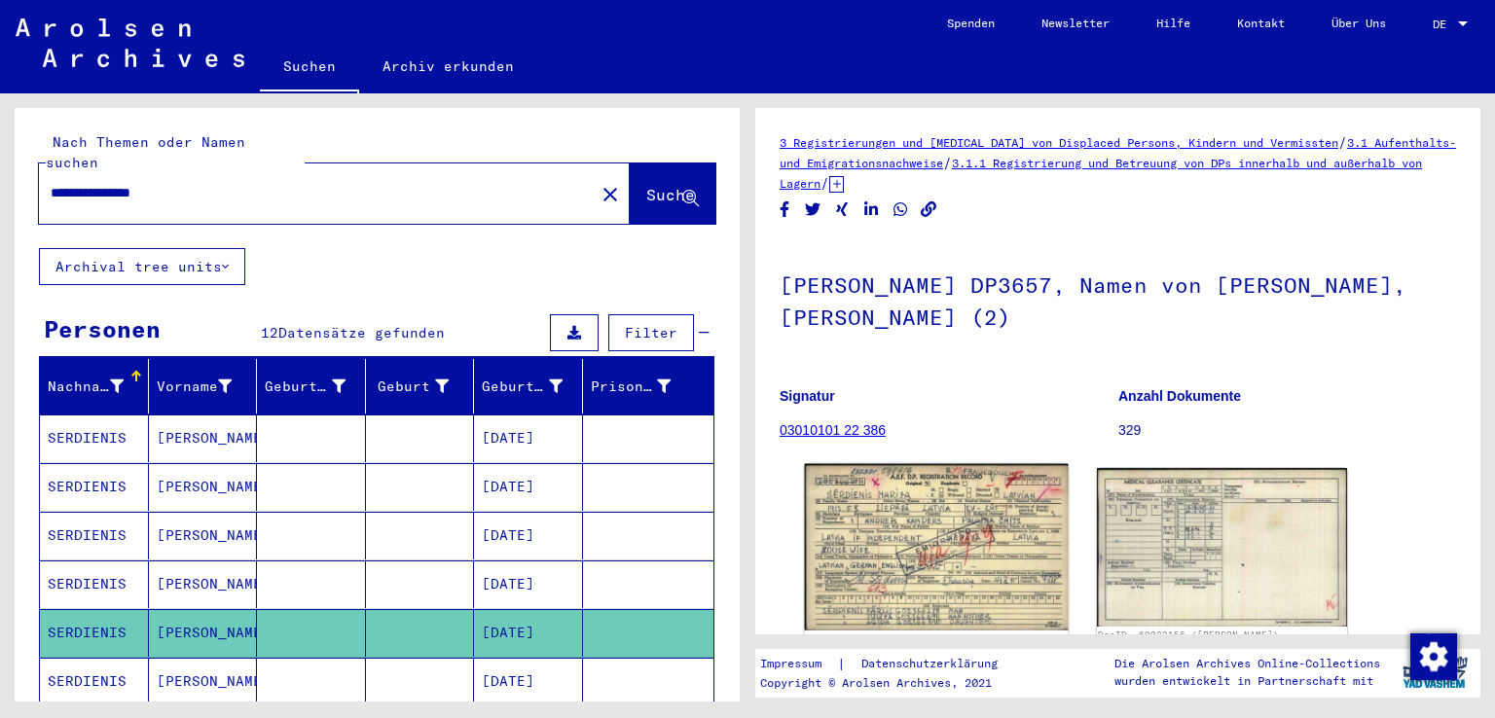
click at [839, 498] on img at bounding box center [936, 547] width 263 height 166
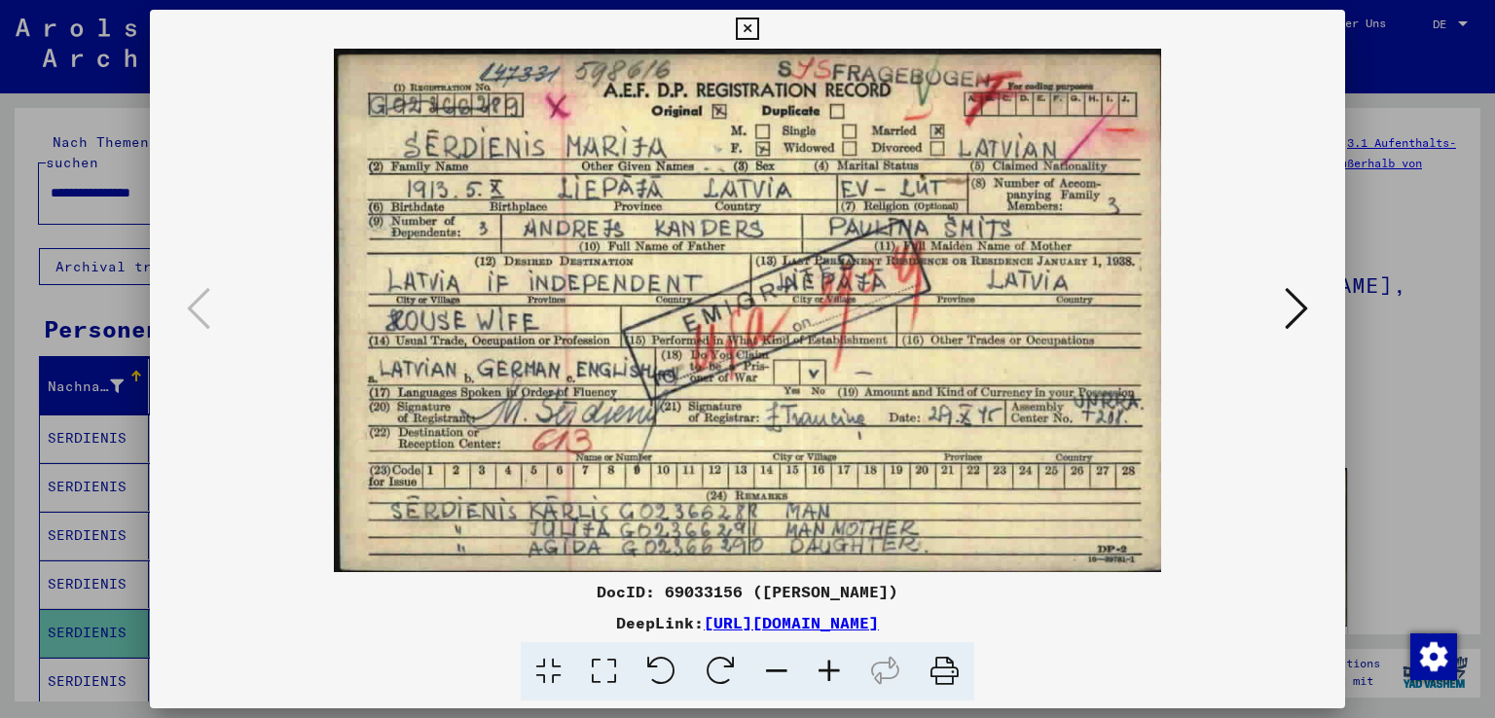
drag, startPoint x: 747, startPoint y: 24, endPoint x: 607, endPoint y: 92, distance: 154.6
click at [748, 24] on icon at bounding box center [747, 29] width 22 height 23
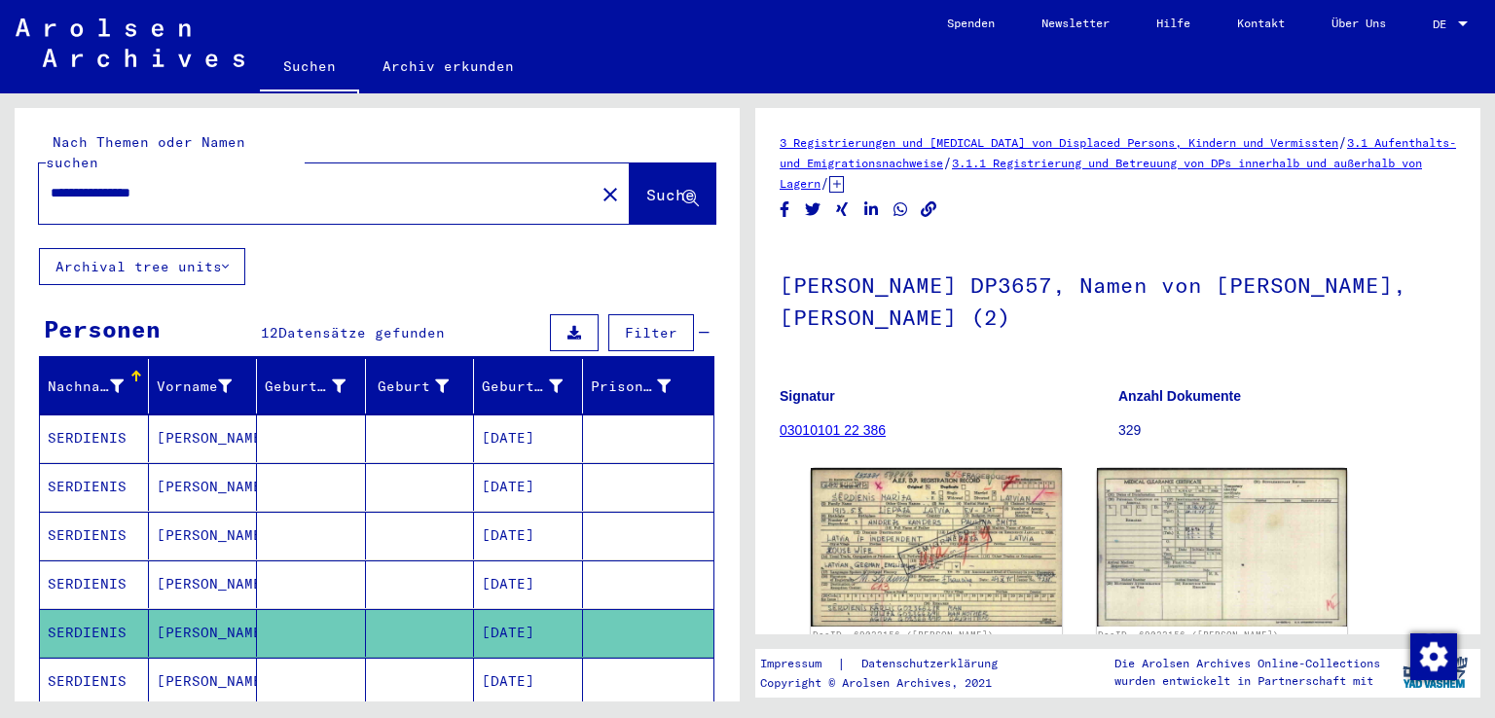
click at [136, 183] on input "**********" at bounding box center [317, 193] width 533 height 20
click at [646, 185] on span "Suche" at bounding box center [670, 194] width 49 height 19
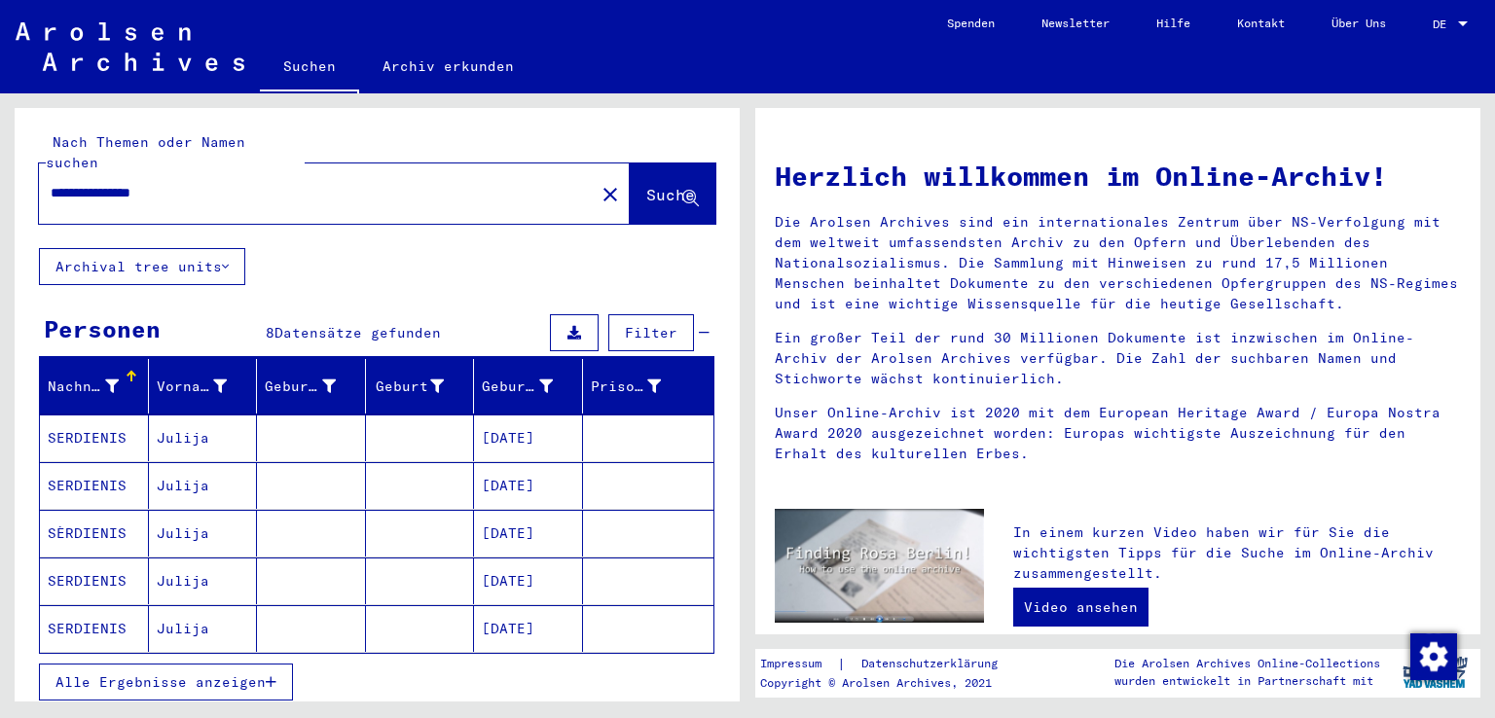
click at [81, 423] on mat-cell "SERDIENIS" at bounding box center [94, 438] width 109 height 47
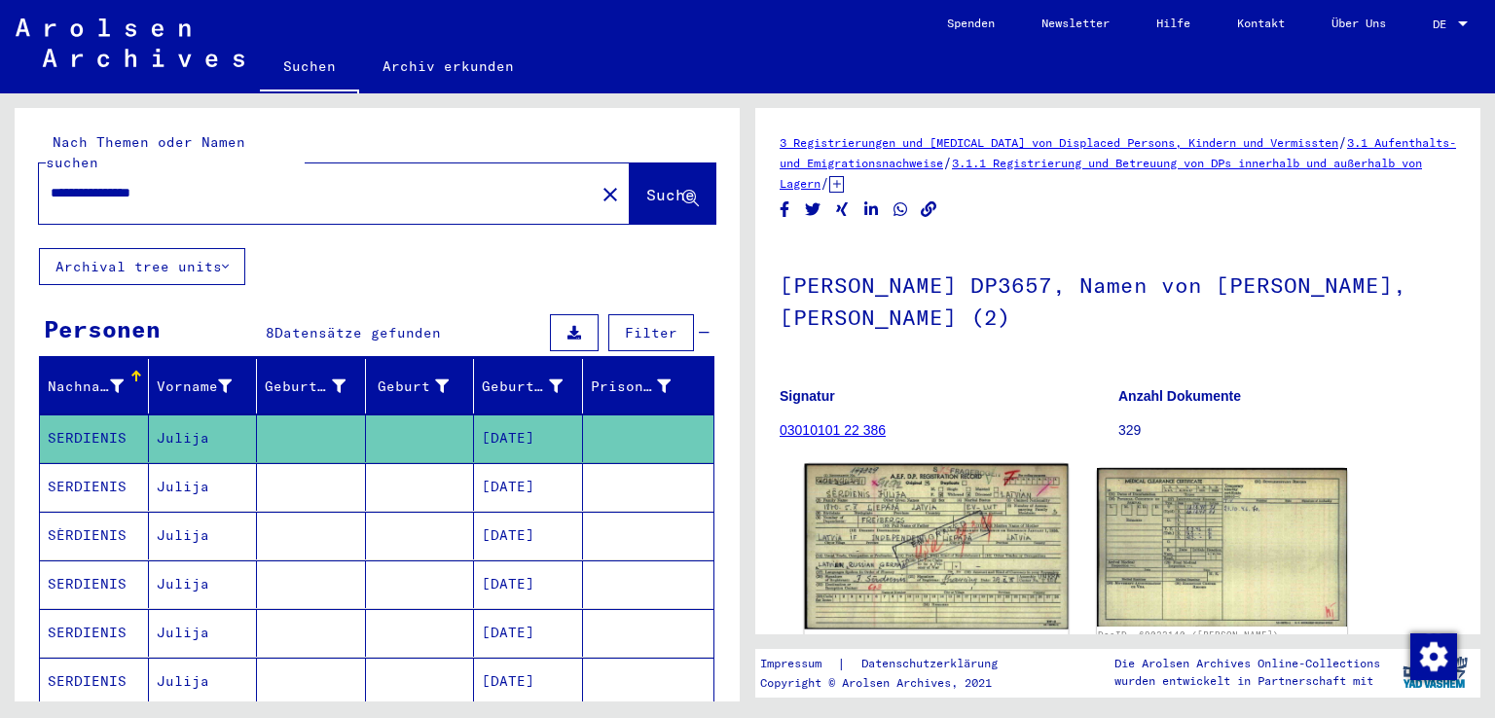
click at [893, 542] on img at bounding box center [936, 546] width 263 height 165
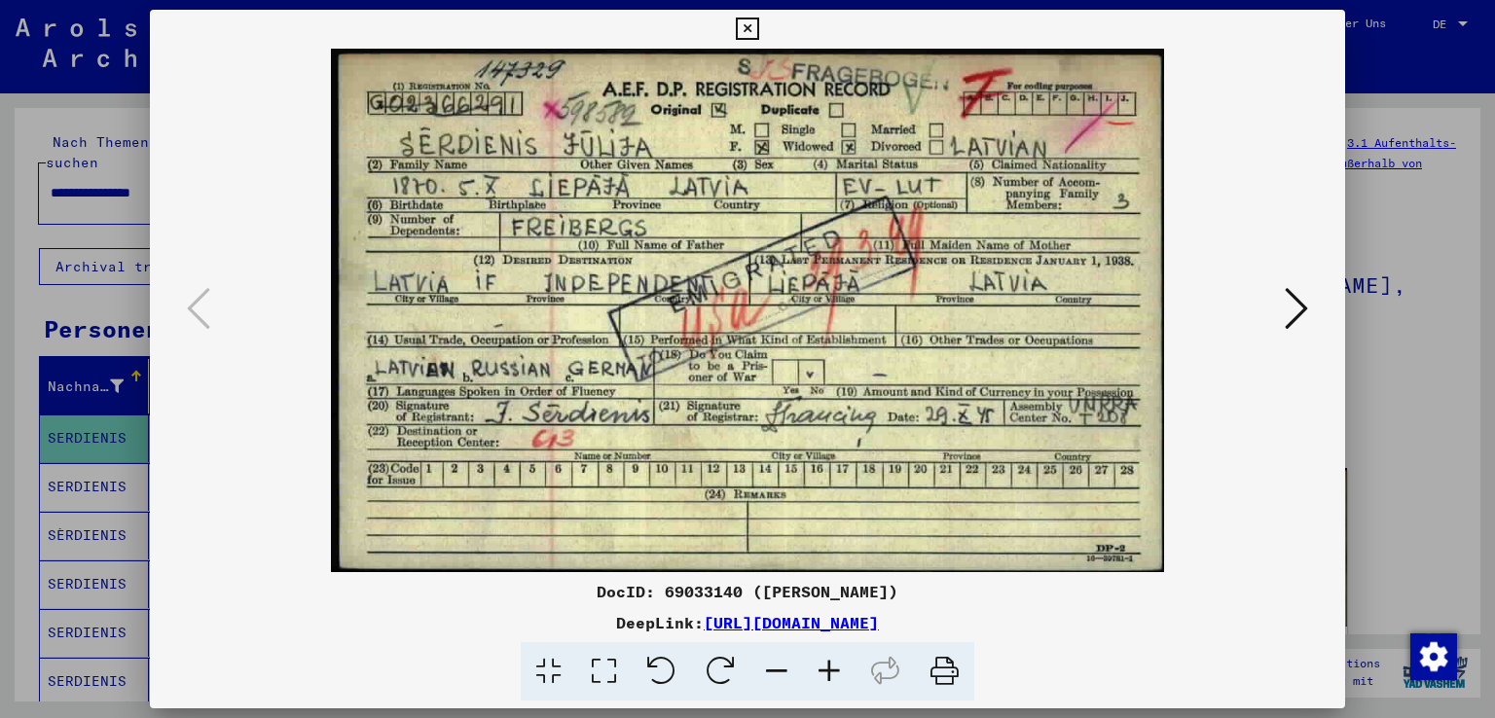
click at [748, 25] on icon at bounding box center [747, 29] width 22 height 23
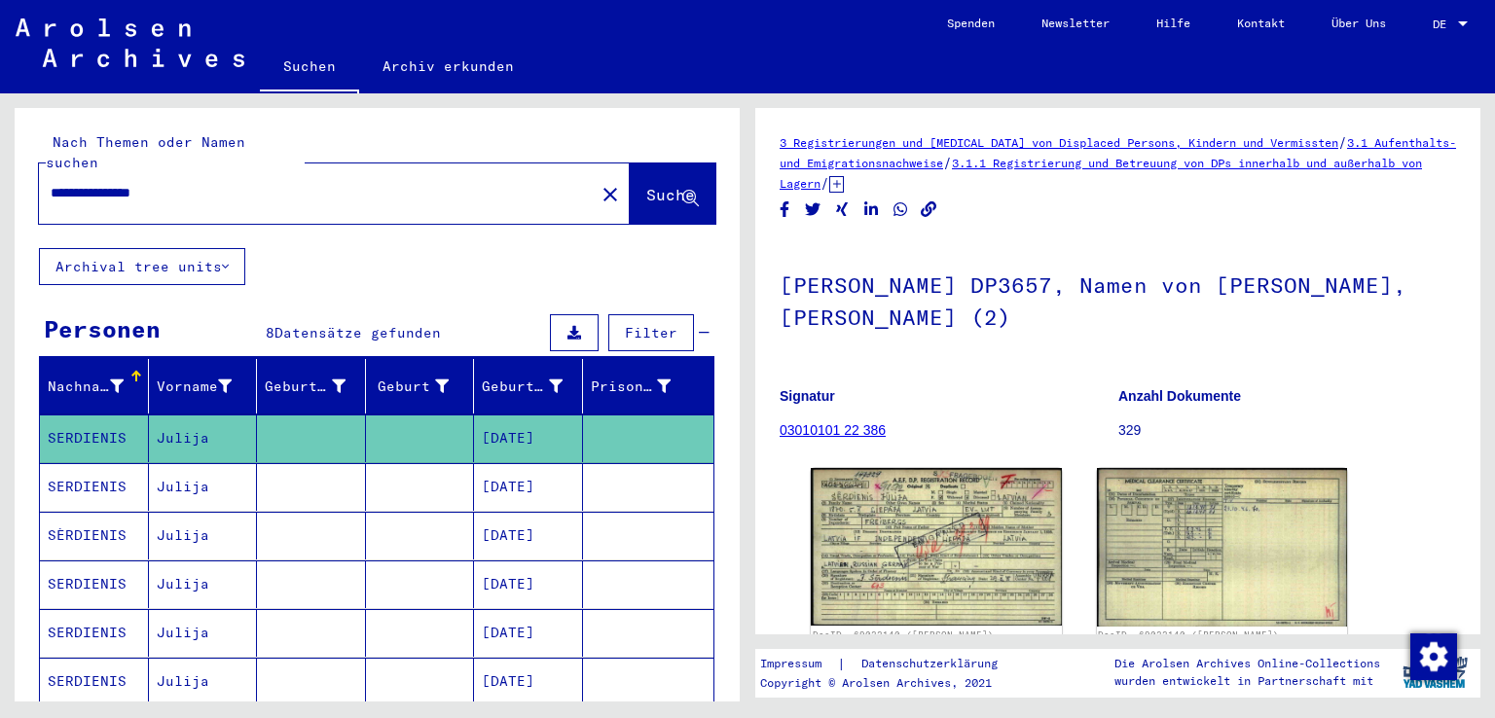
click at [91, 463] on mat-cell "SERDIENIS" at bounding box center [94, 487] width 109 height 48
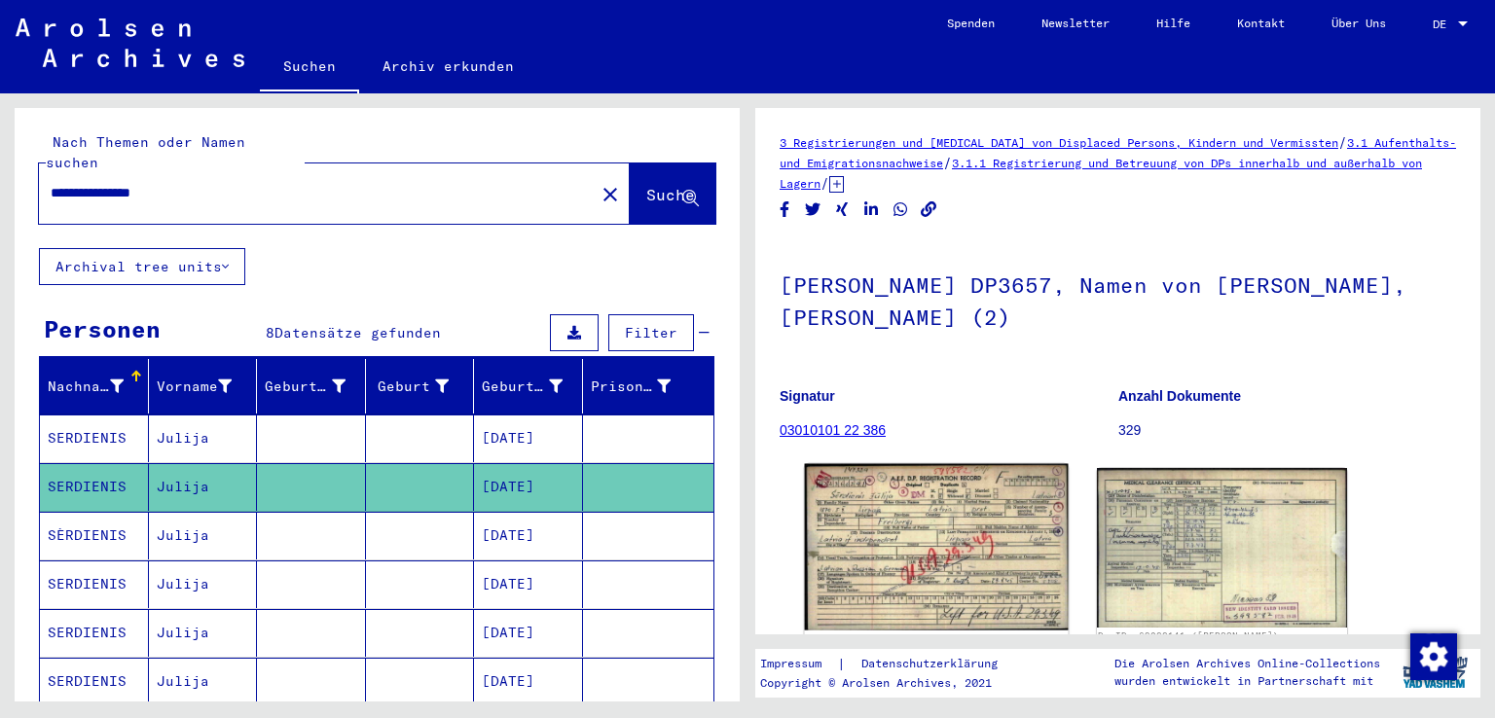
click at [860, 535] on img at bounding box center [936, 547] width 263 height 166
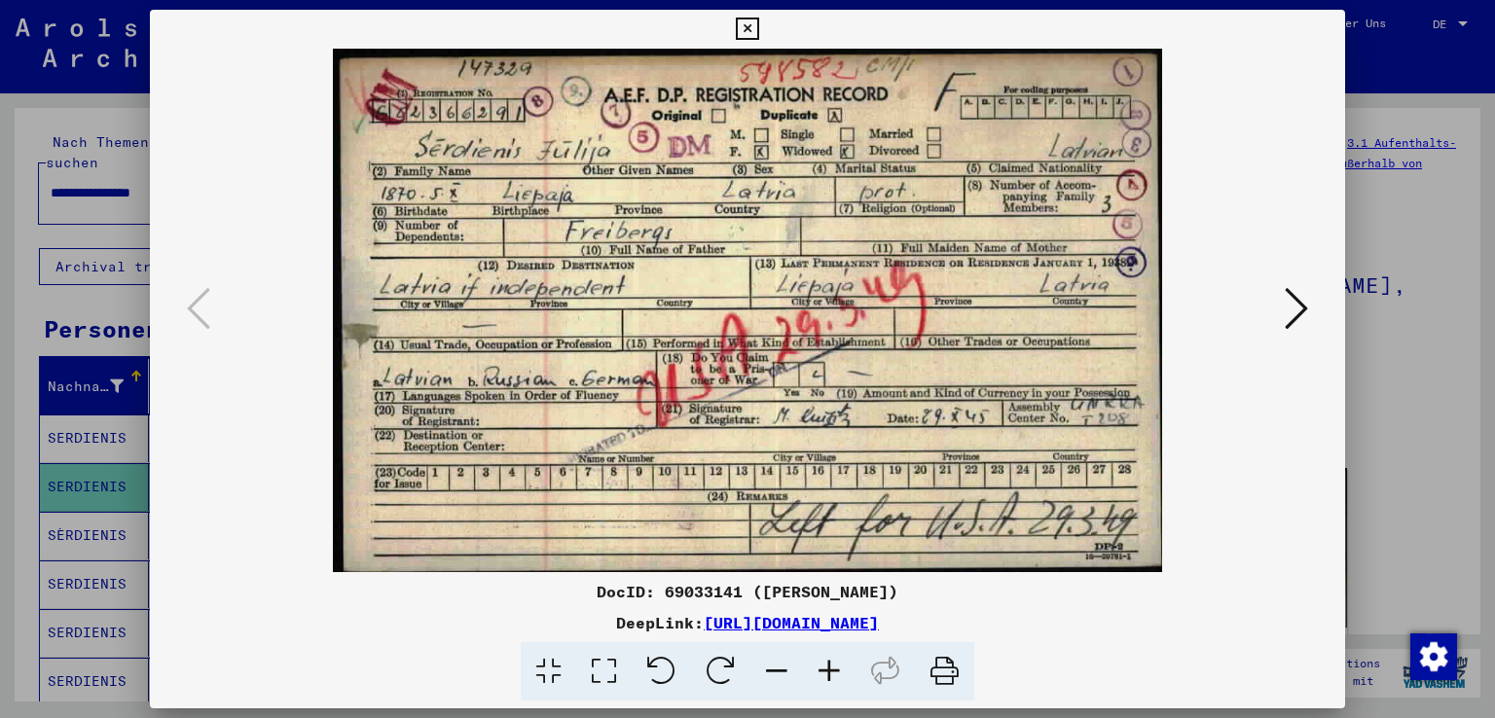
click at [746, 27] on icon at bounding box center [747, 29] width 22 height 23
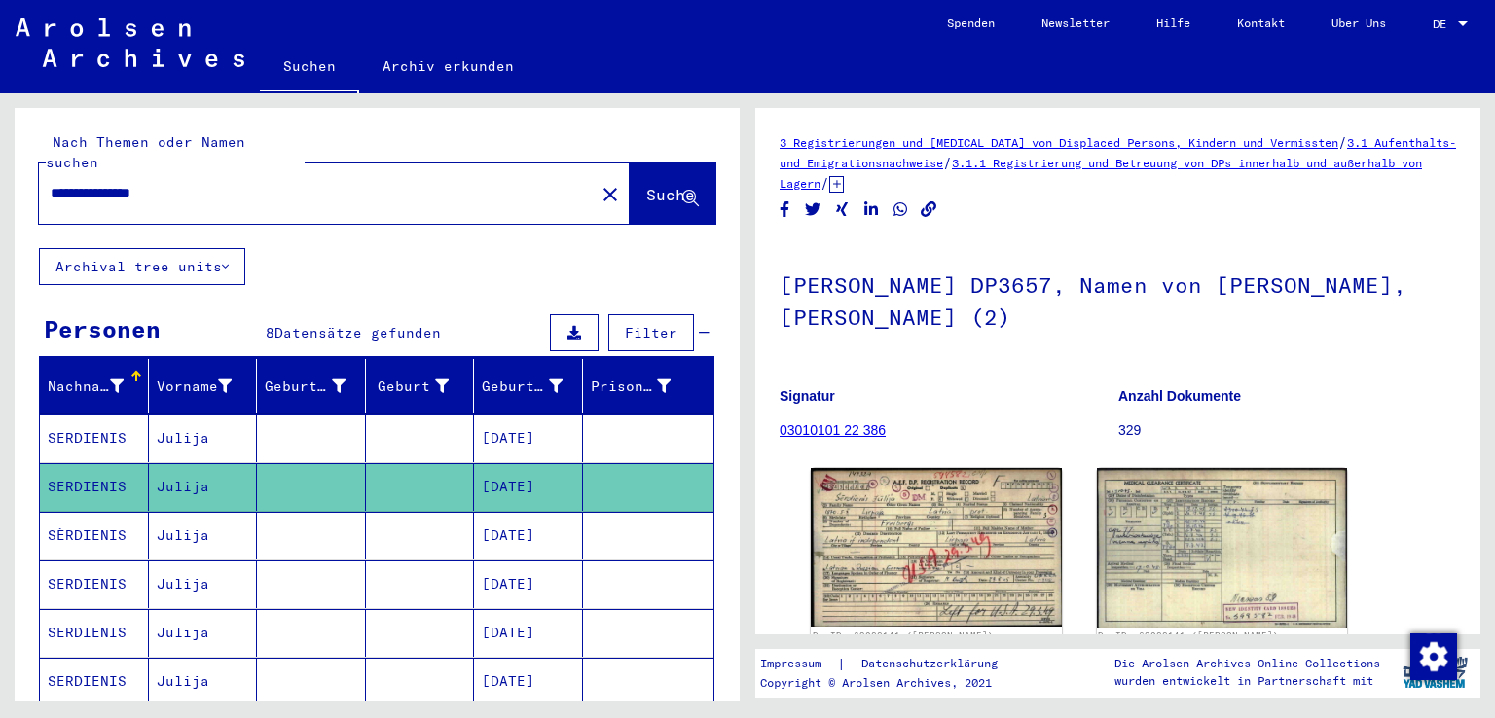
click at [93, 516] on mat-cell "SÈRDIENIS" at bounding box center [94, 536] width 109 height 48
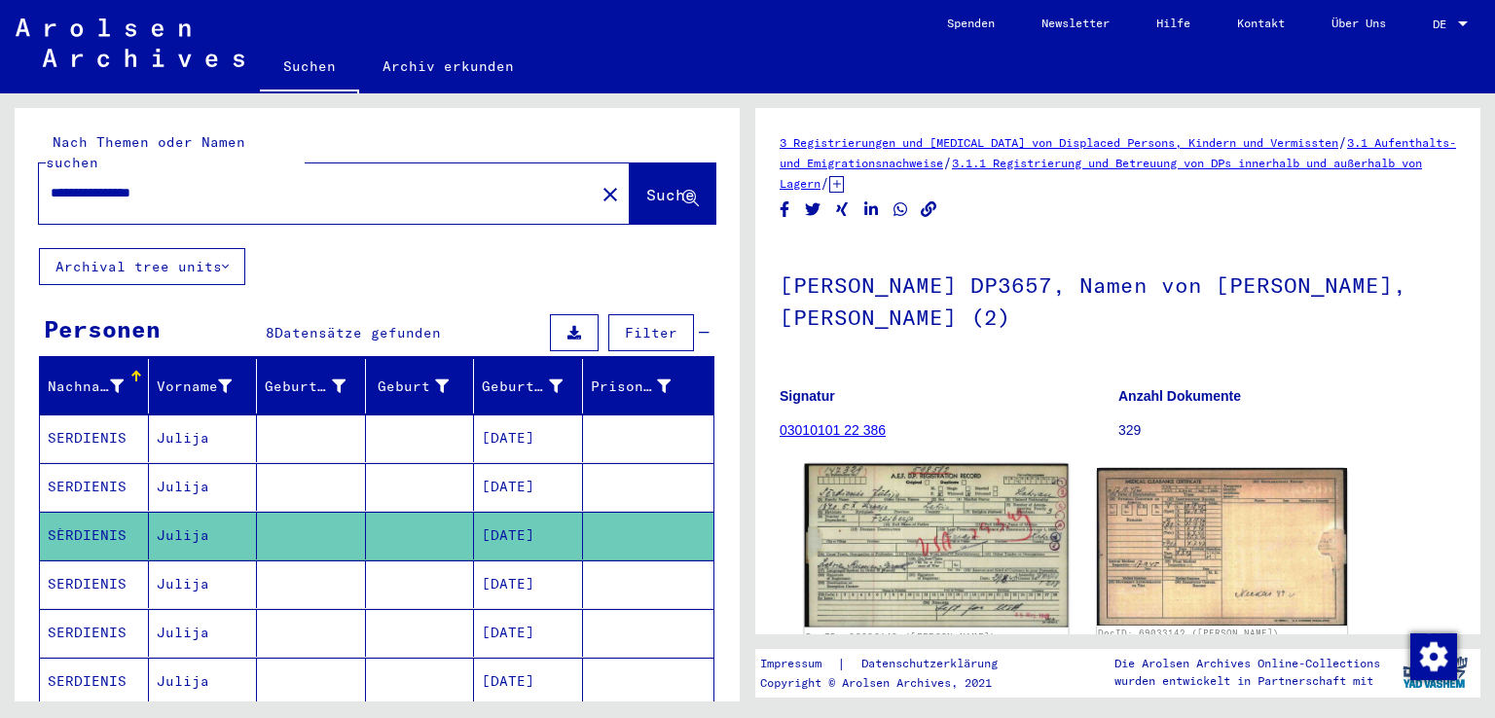
click at [918, 509] on img at bounding box center [936, 546] width 263 height 164
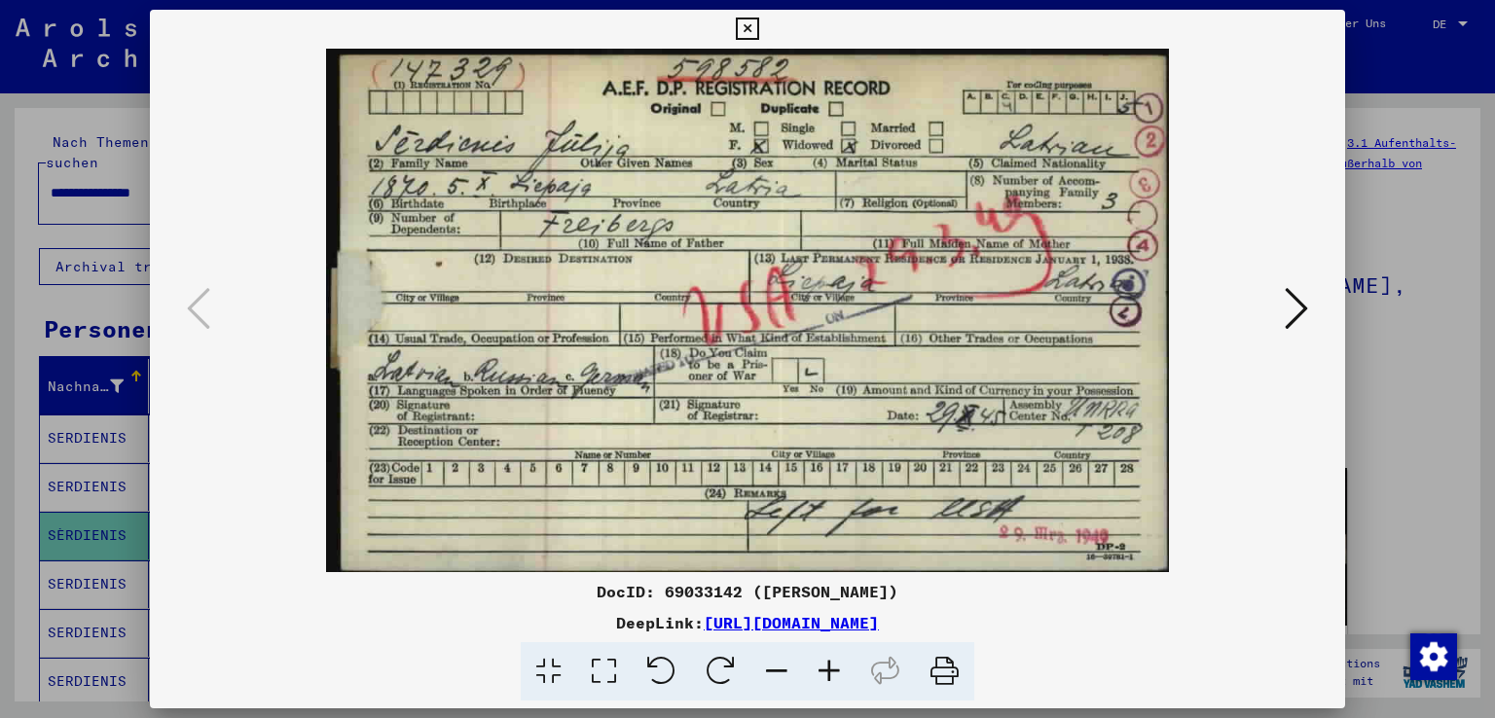
click at [744, 24] on icon at bounding box center [747, 29] width 22 height 23
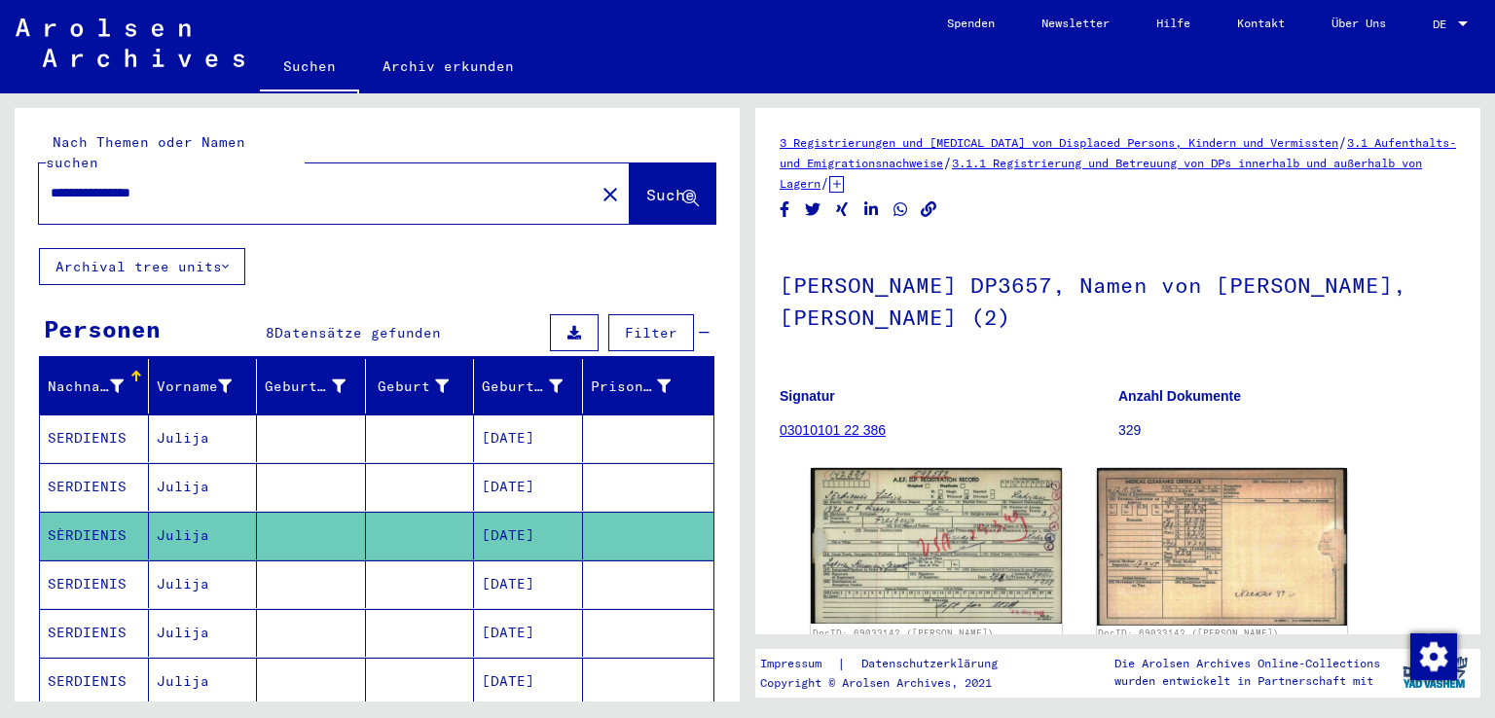
click at [96, 561] on mat-cell "SERDIENIS" at bounding box center [94, 585] width 109 height 48
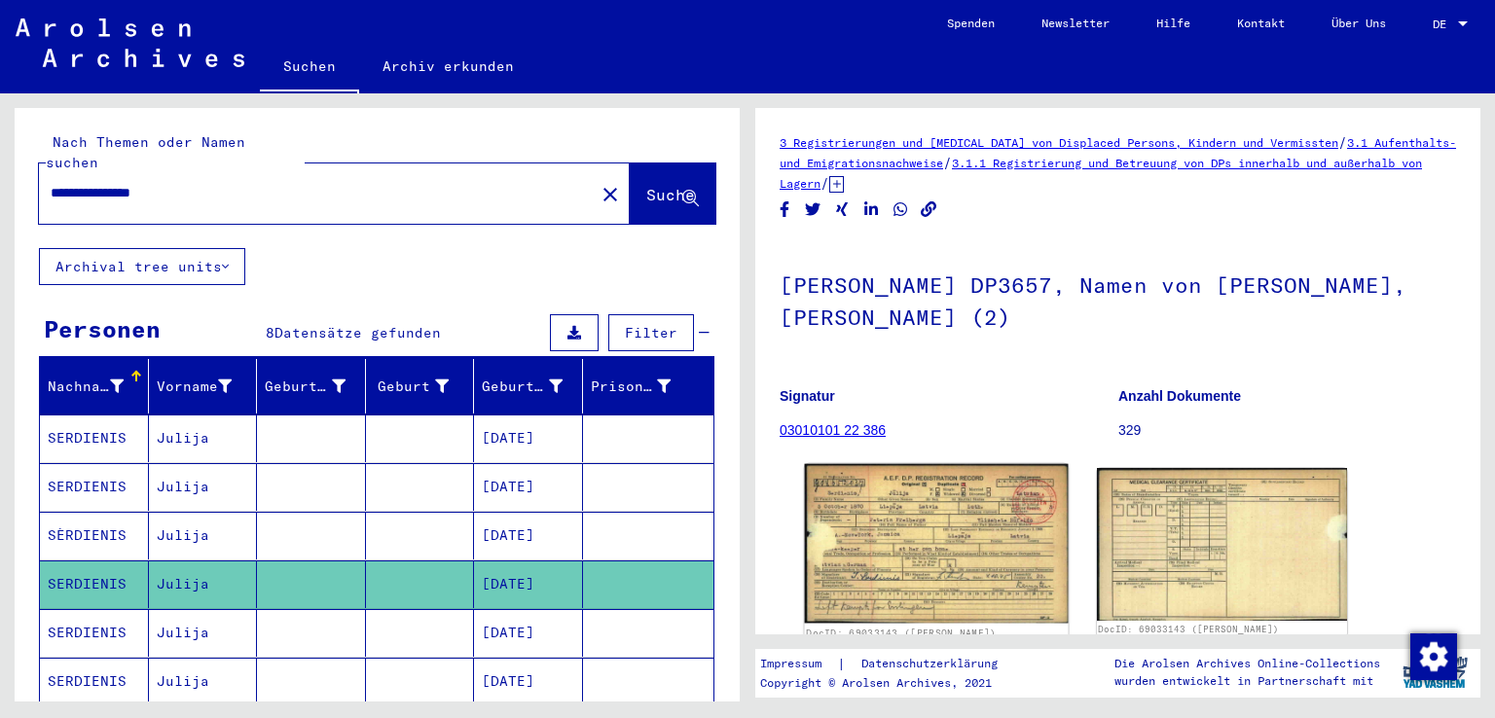
click at [890, 575] on img at bounding box center [936, 544] width 263 height 160
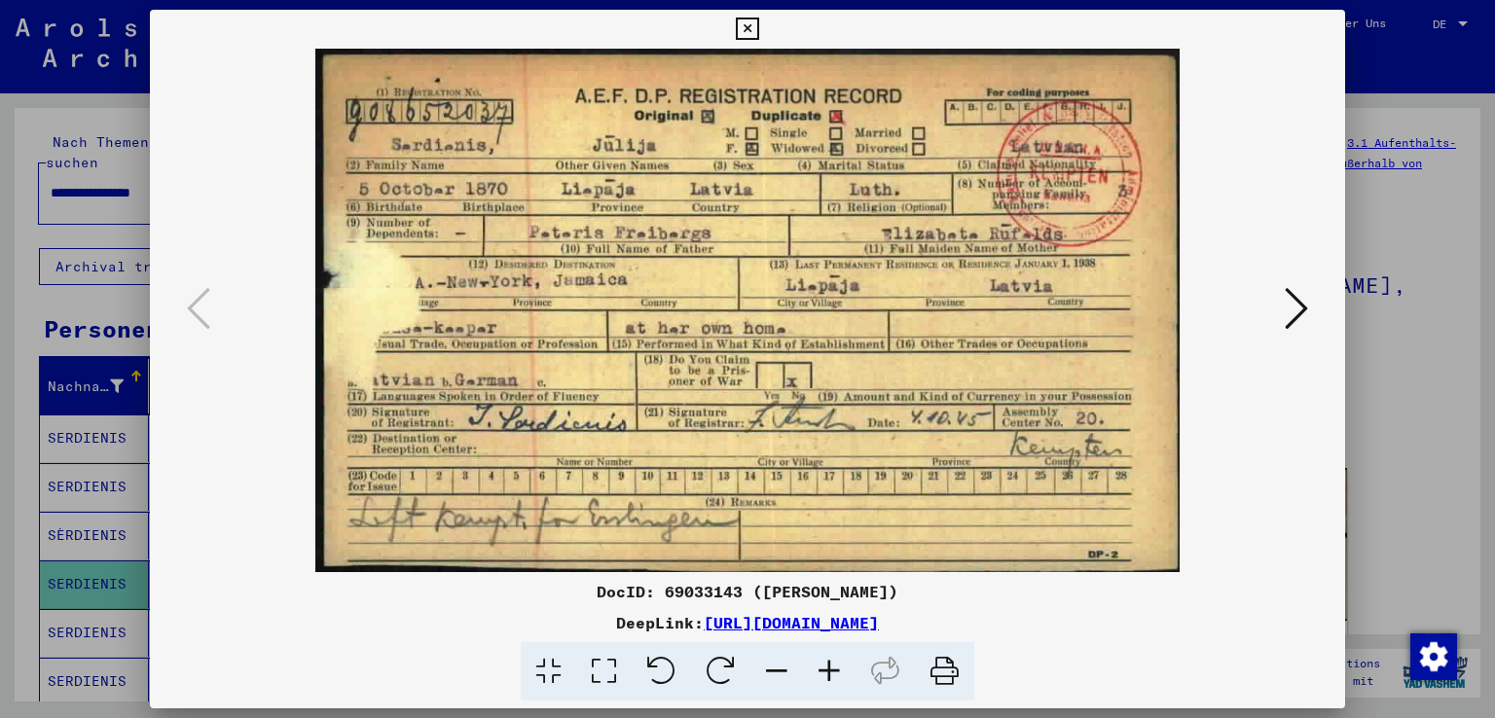
drag, startPoint x: 752, startPoint y: 24, endPoint x: 686, endPoint y: 95, distance: 96.5
click at [752, 24] on icon at bounding box center [747, 29] width 22 height 23
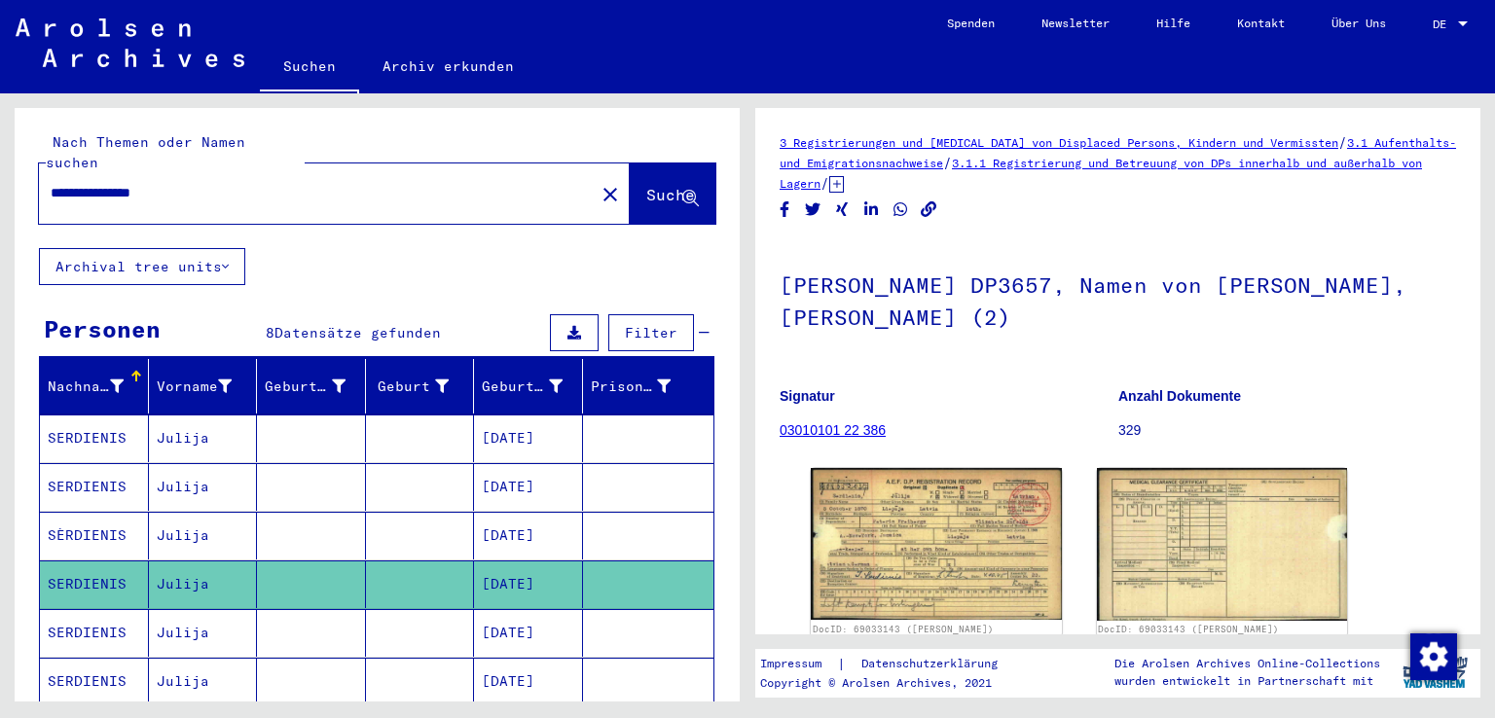
click at [74, 607] on icon at bounding box center [80, 641] width 49 height 78
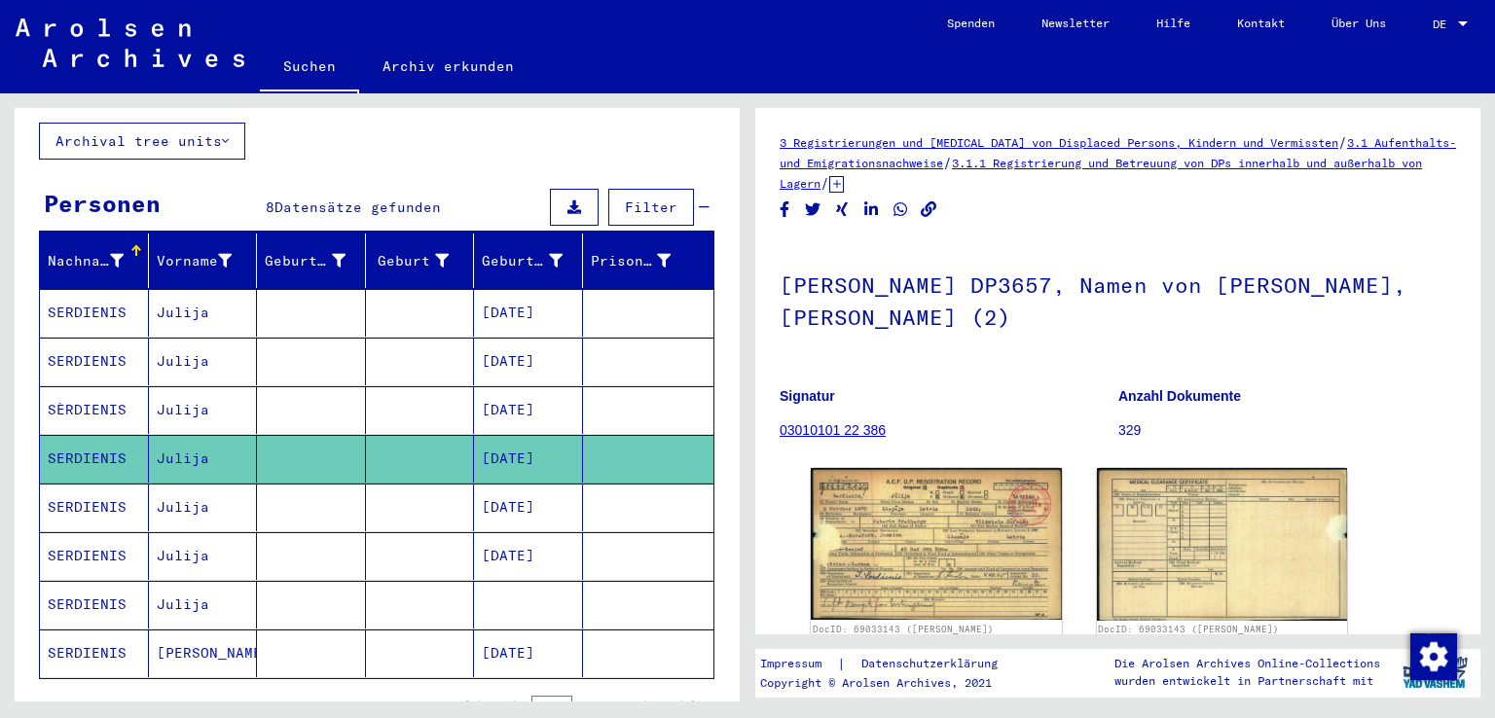
scroll to position [127, 0]
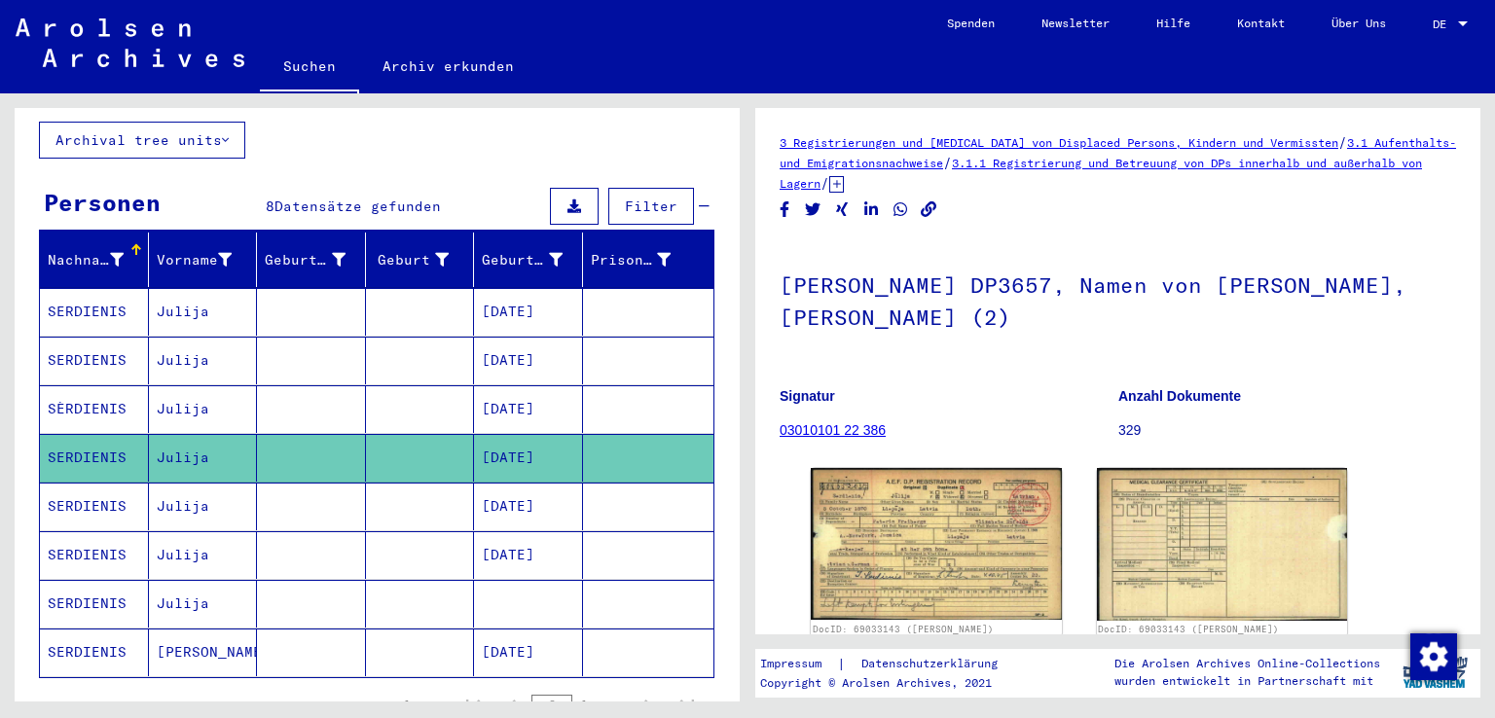
click at [84, 483] on mat-cell "SERDIENIS" at bounding box center [94, 507] width 109 height 48
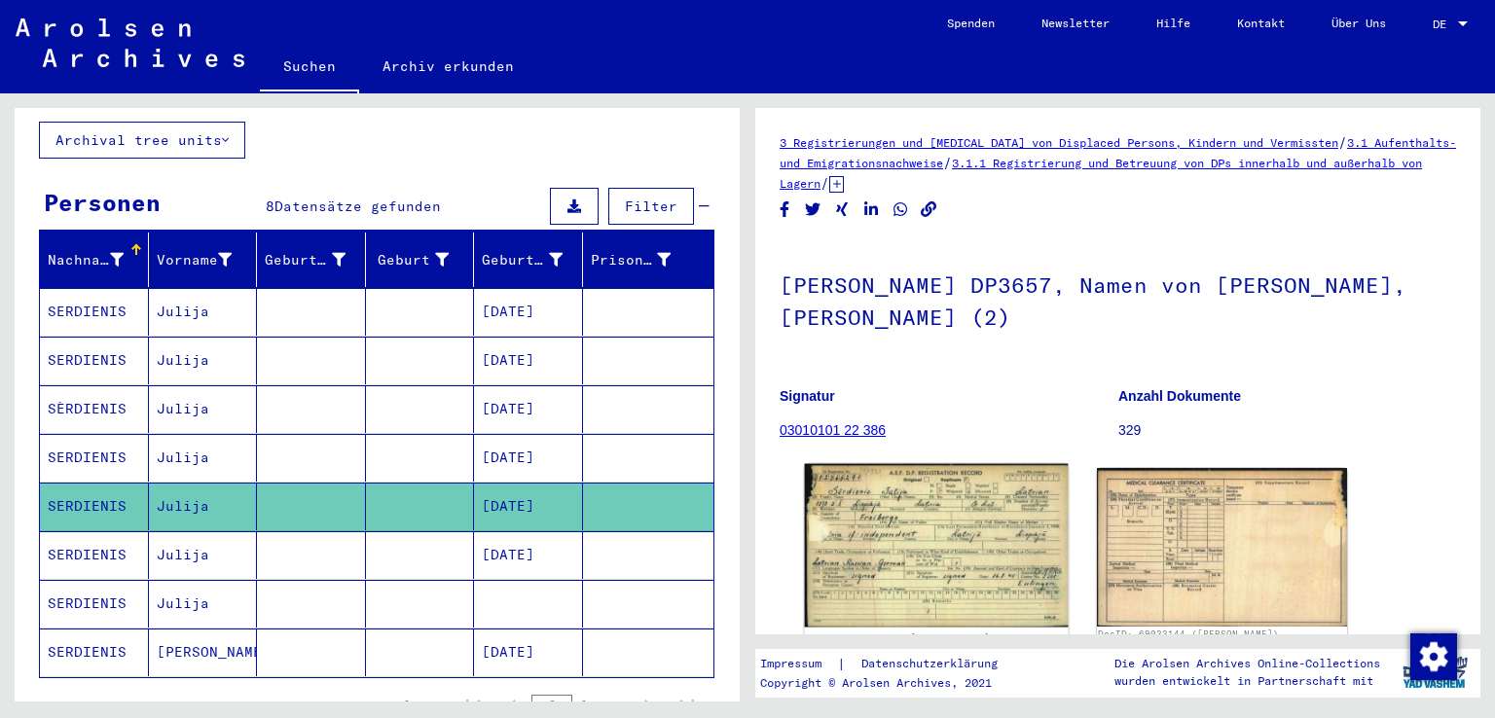
click at [890, 543] on img at bounding box center [936, 546] width 263 height 164
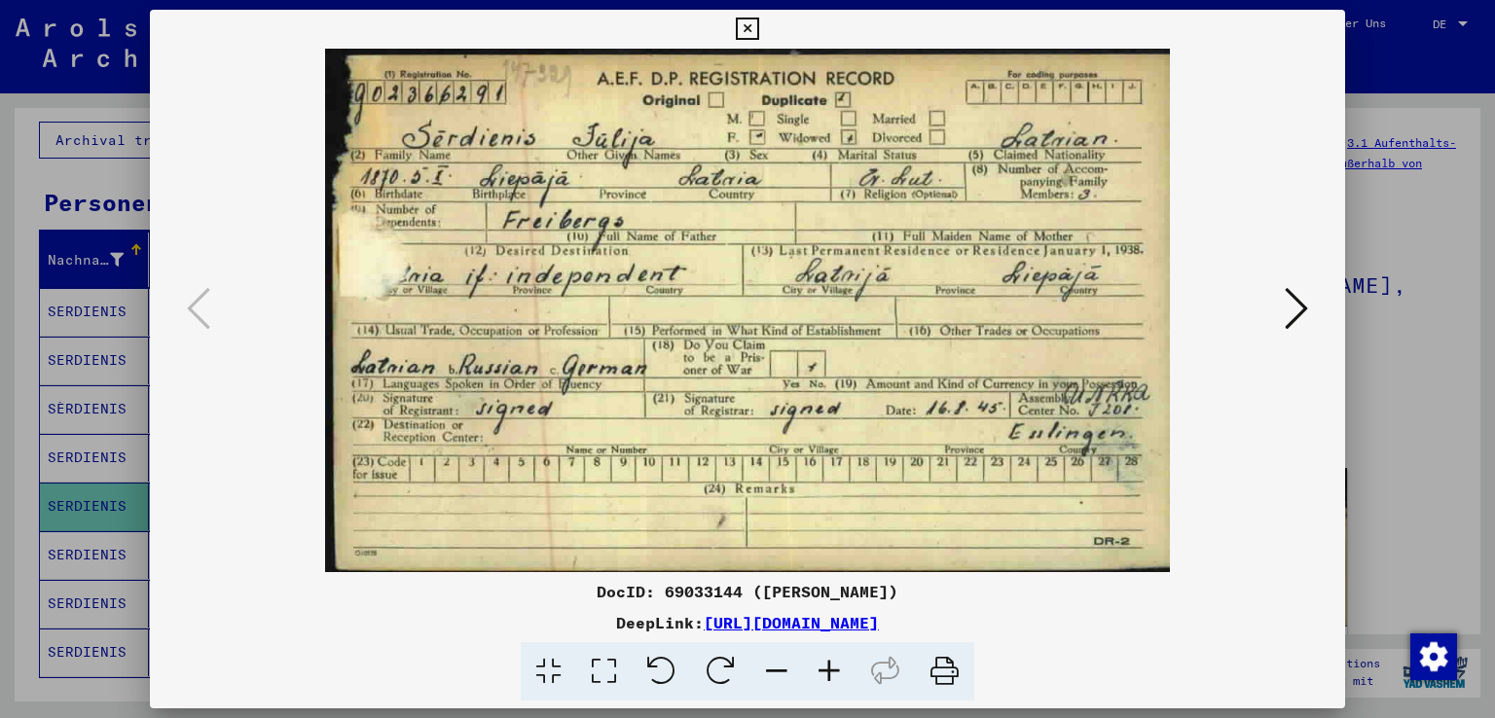
click at [745, 27] on icon at bounding box center [747, 29] width 22 height 23
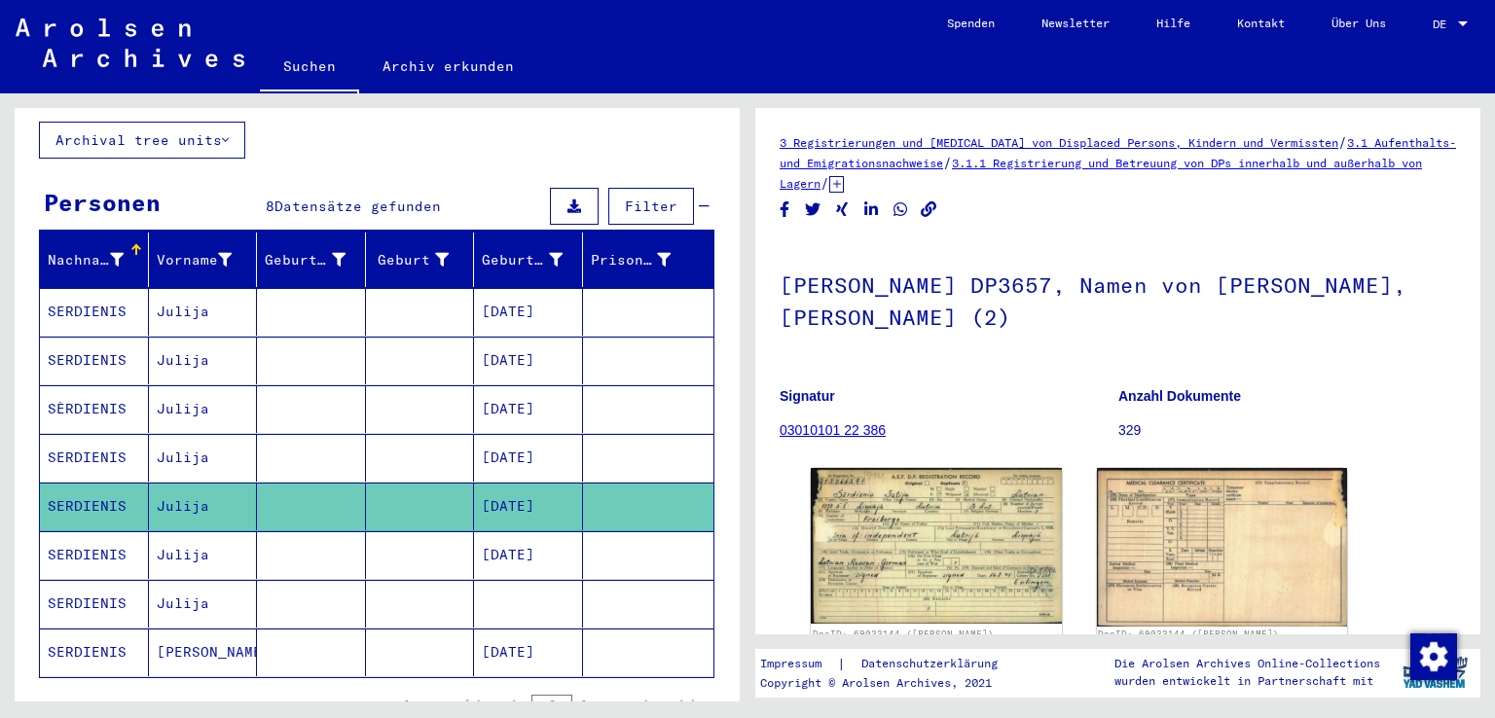
click at [70, 533] on mat-cell "SERDIENIS" at bounding box center [94, 556] width 109 height 48
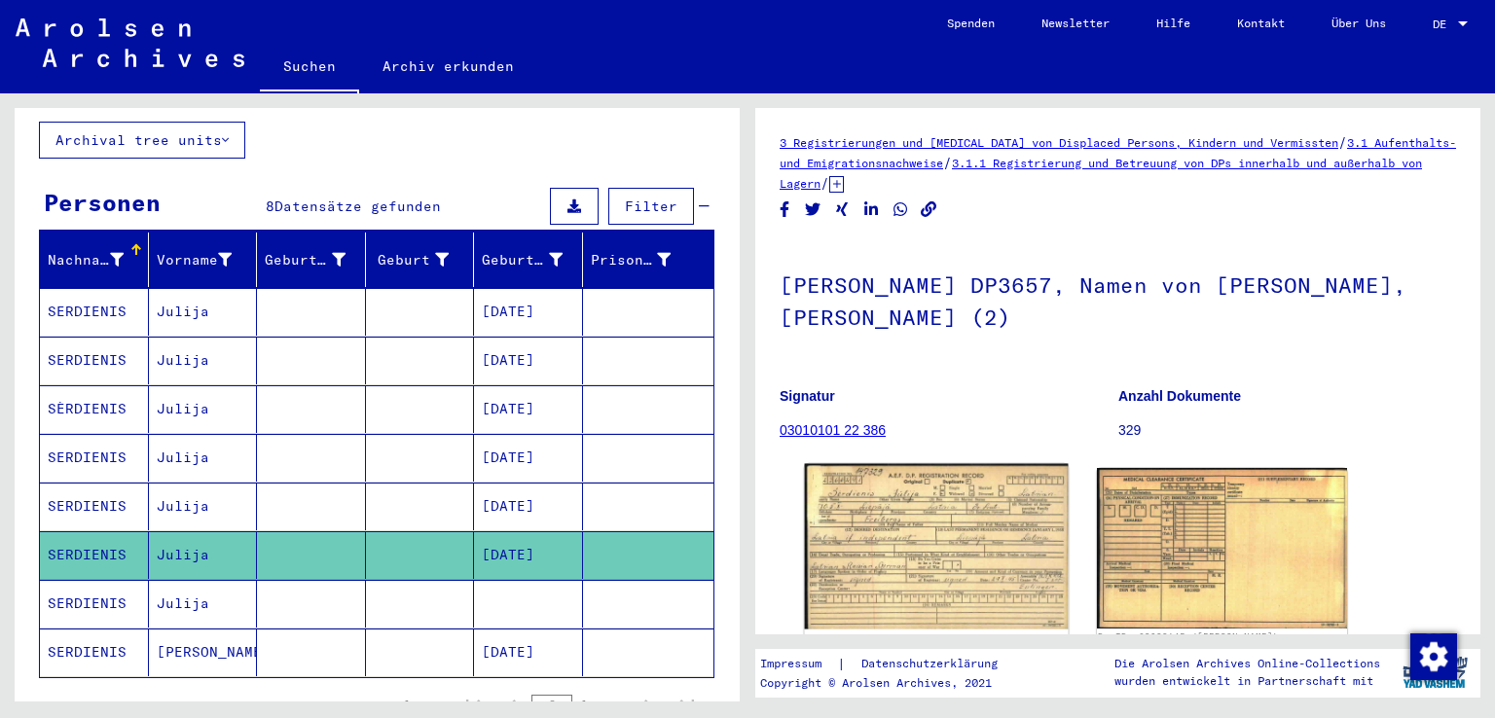
click at [909, 532] on img at bounding box center [936, 546] width 263 height 165
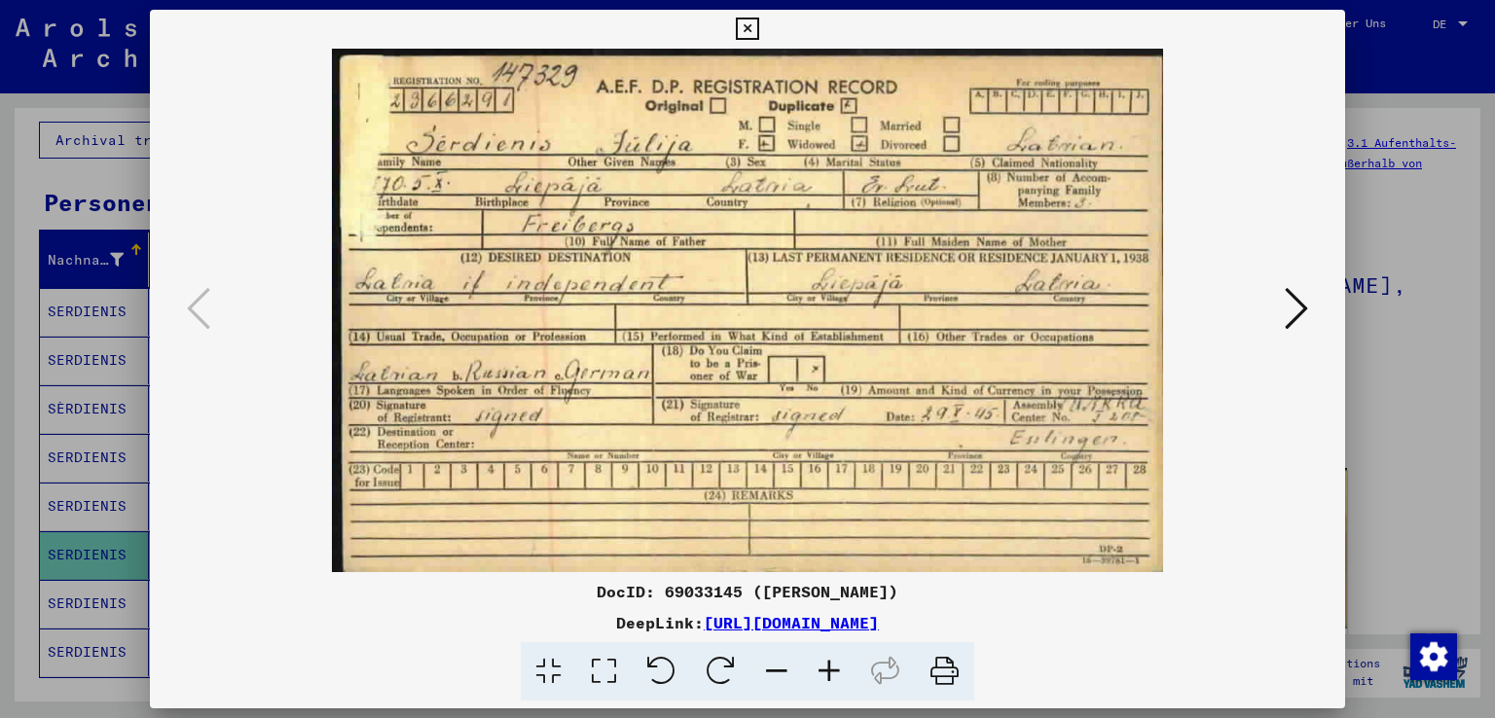
click at [747, 29] on icon at bounding box center [747, 29] width 22 height 23
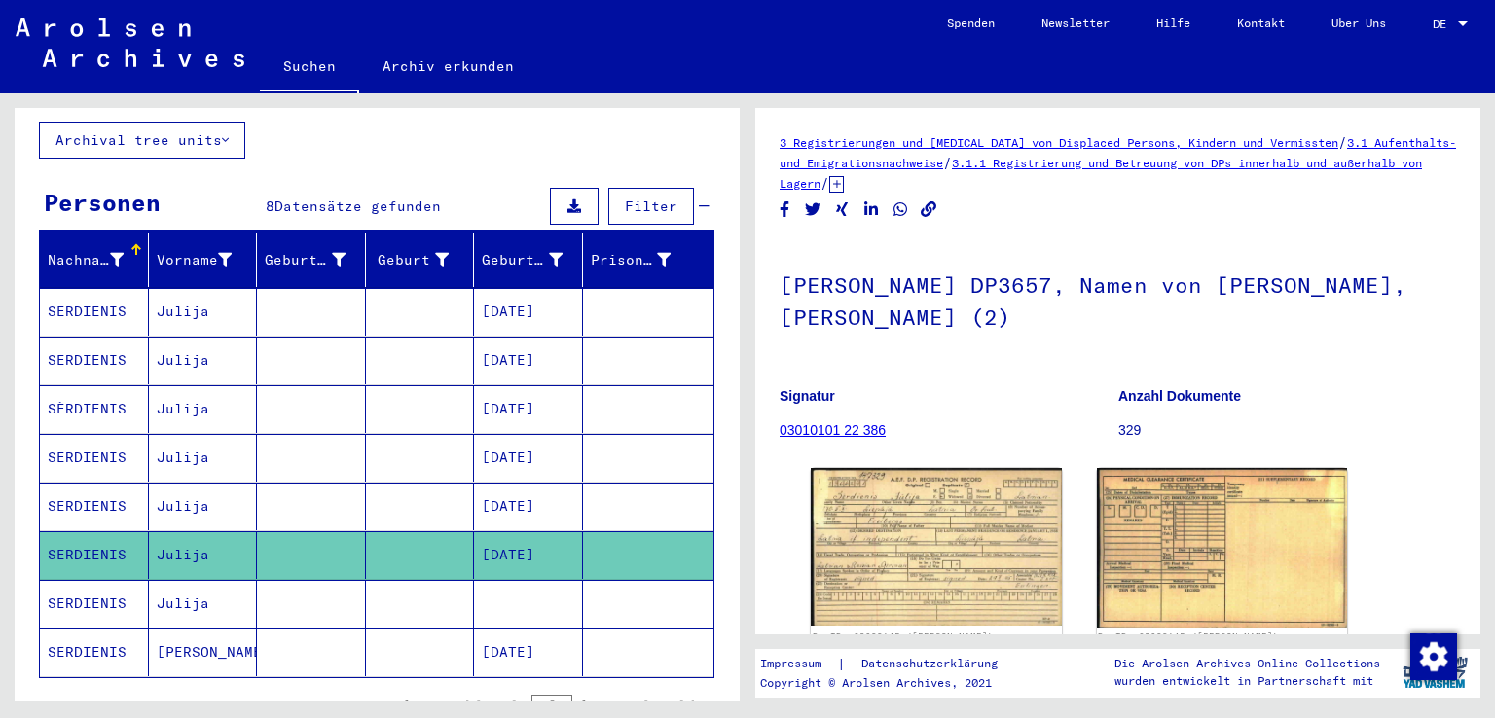
click at [92, 622] on icon at bounding box center [80, 641] width 49 height 78
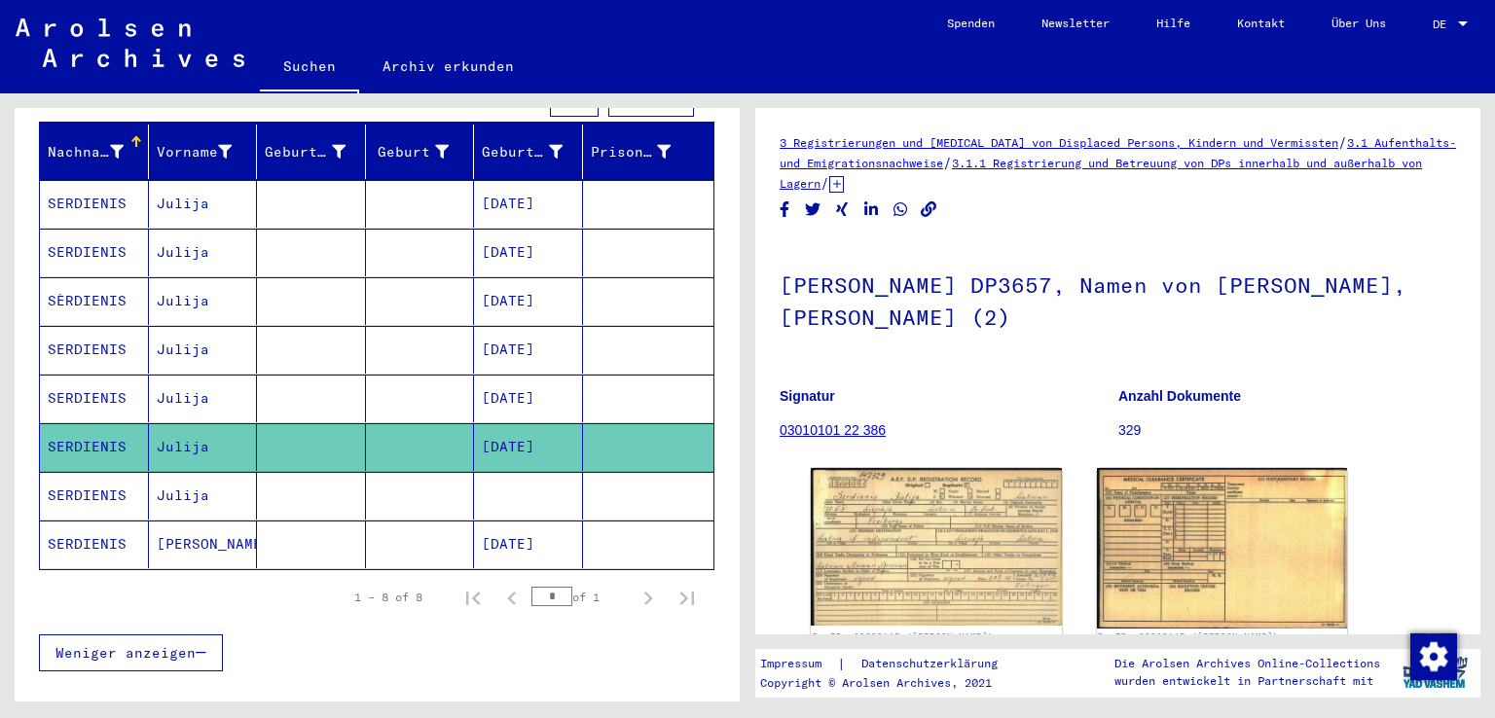
scroll to position [249, 0]
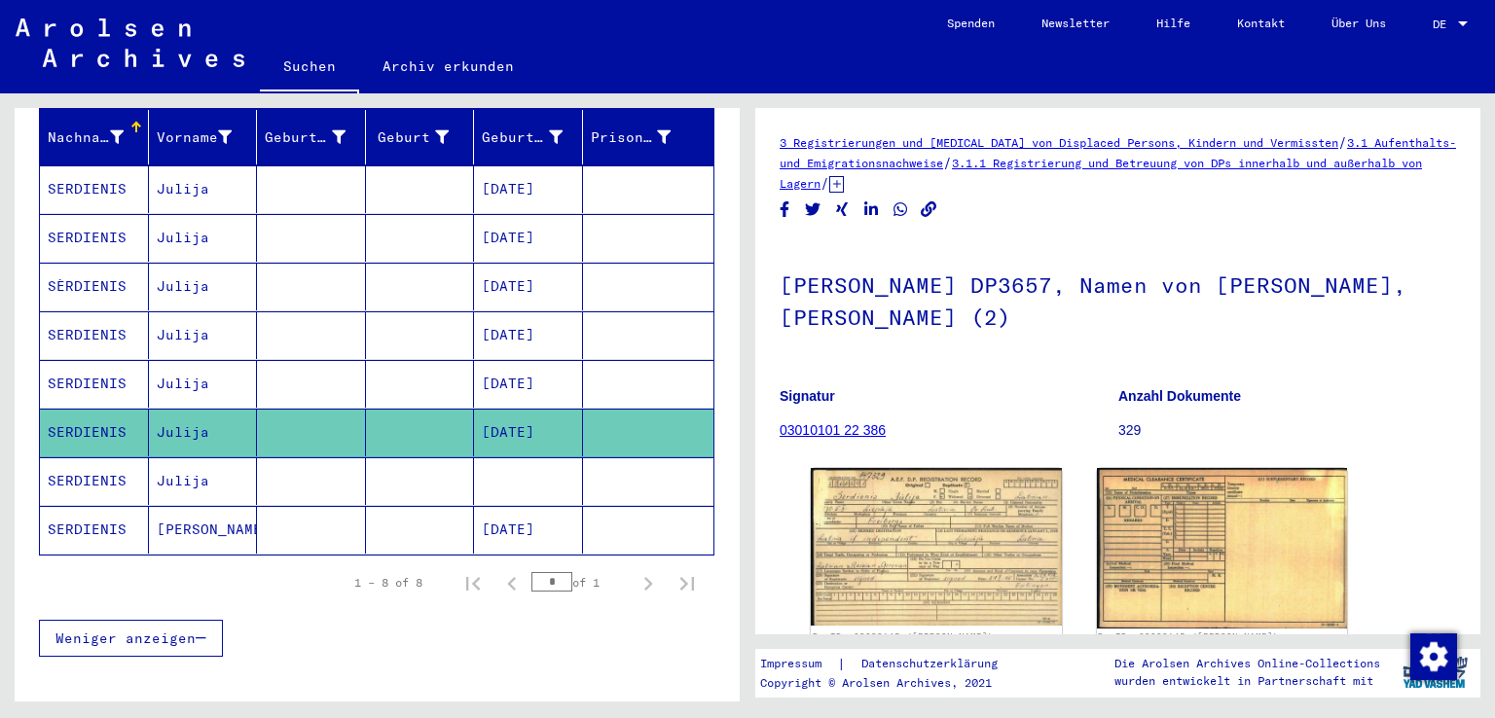
click at [77, 506] on mat-cell "SERDIENIS" at bounding box center [94, 530] width 109 height 48
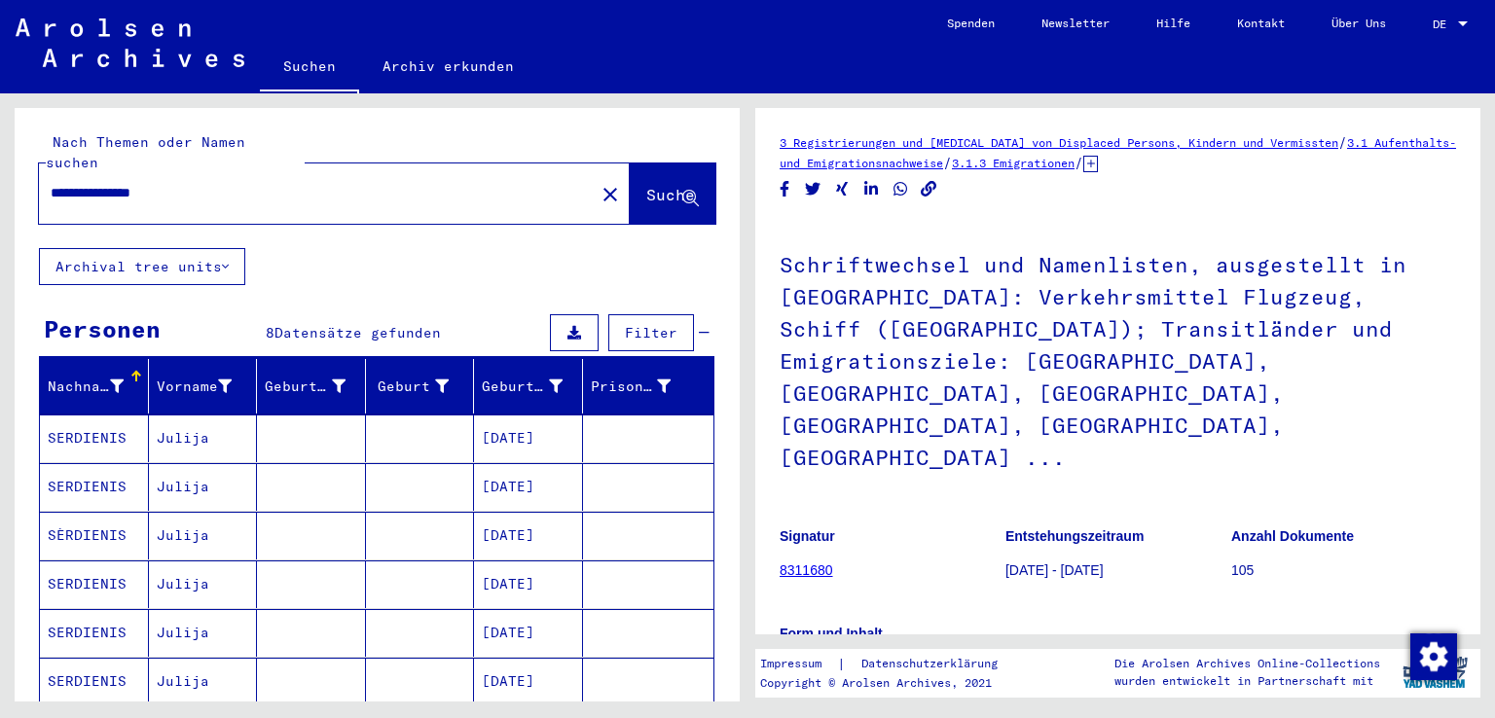
click at [139, 183] on input "**********" at bounding box center [317, 193] width 533 height 20
click at [646, 185] on span "Suche" at bounding box center [670, 194] width 49 height 19
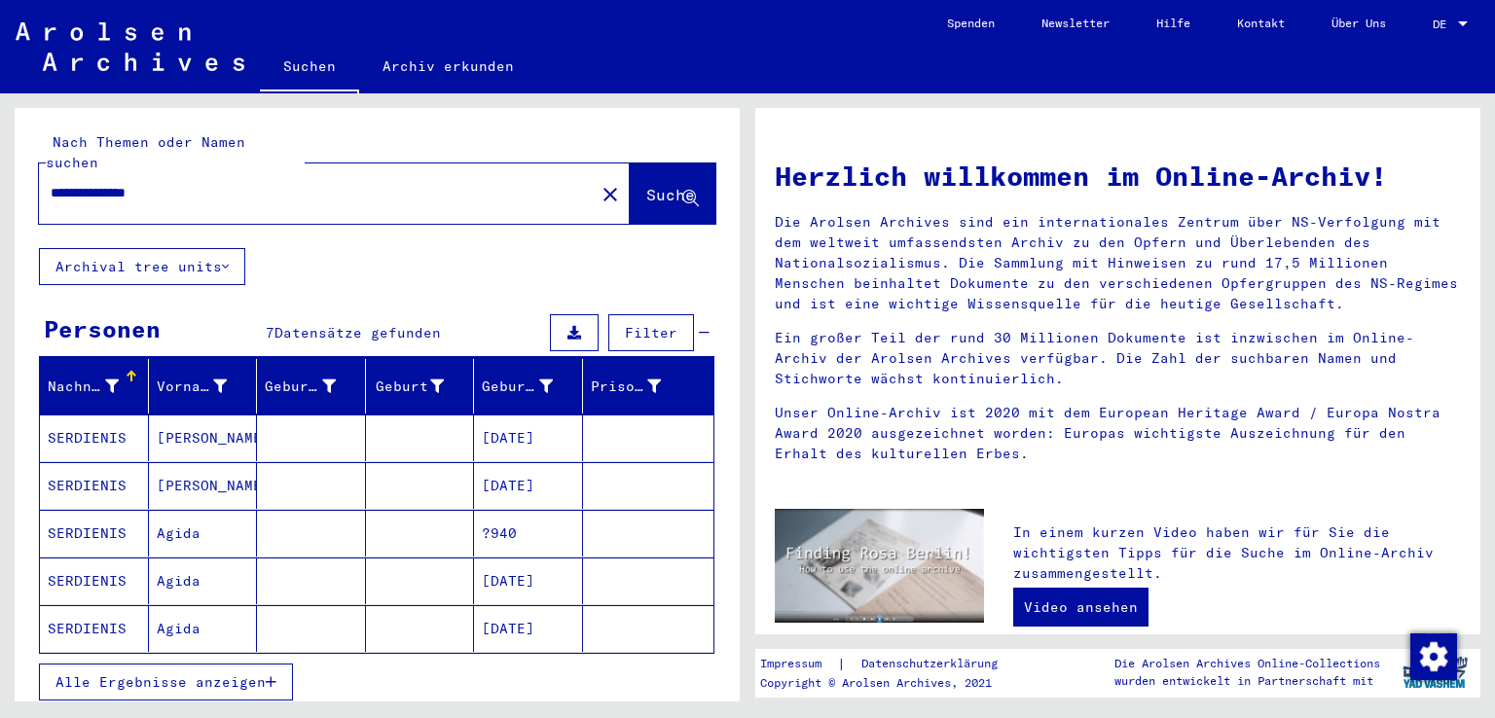
click at [100, 421] on mat-cell "SERDIENIS" at bounding box center [94, 438] width 109 height 47
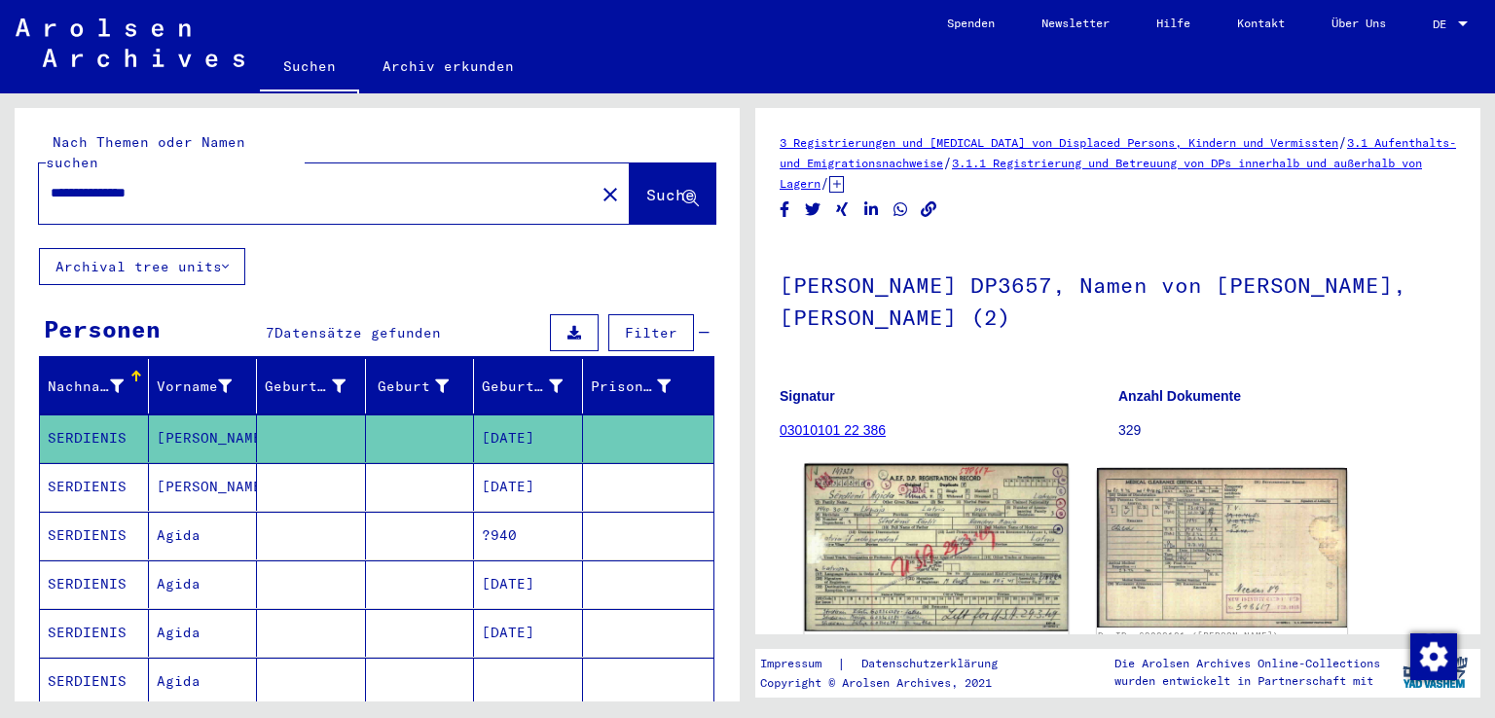
click at [893, 527] on img at bounding box center [936, 547] width 263 height 167
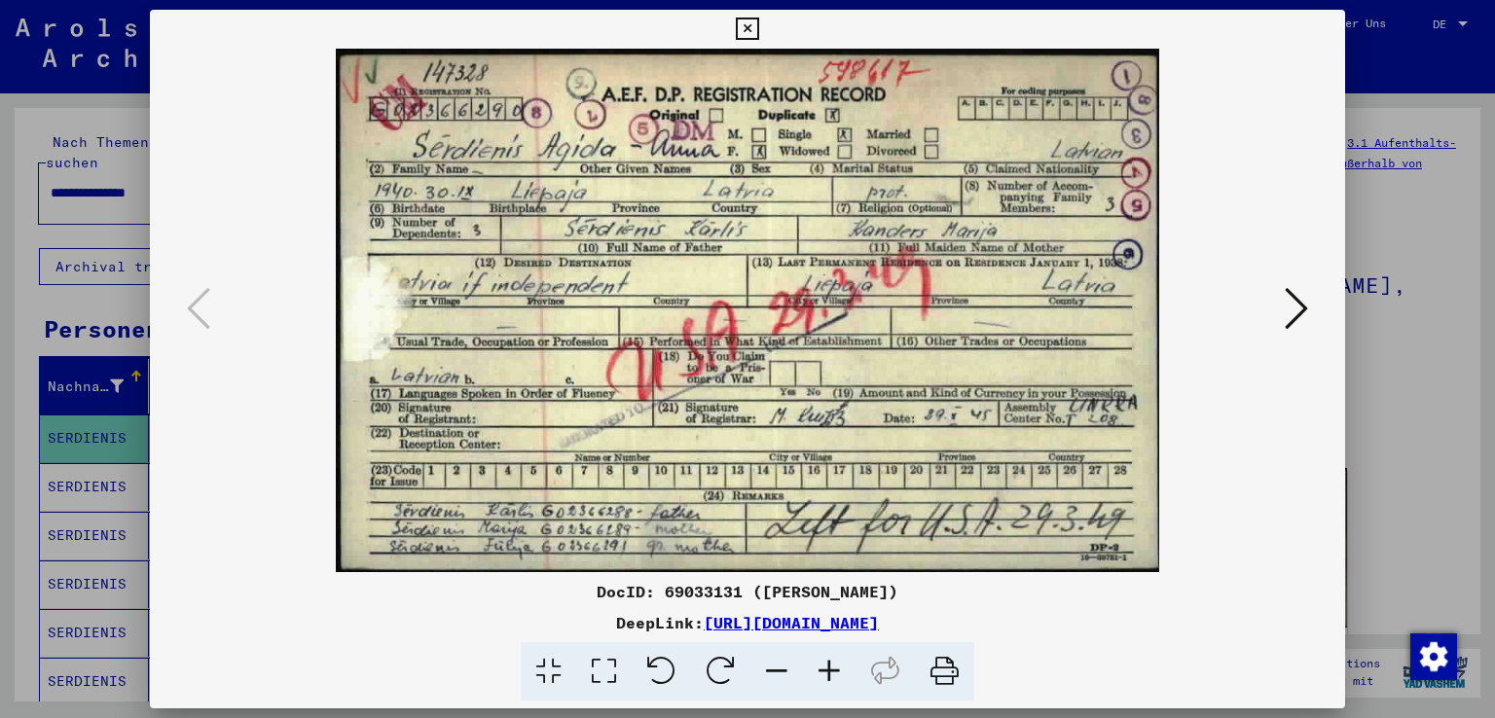
click at [746, 25] on icon at bounding box center [747, 29] width 22 height 23
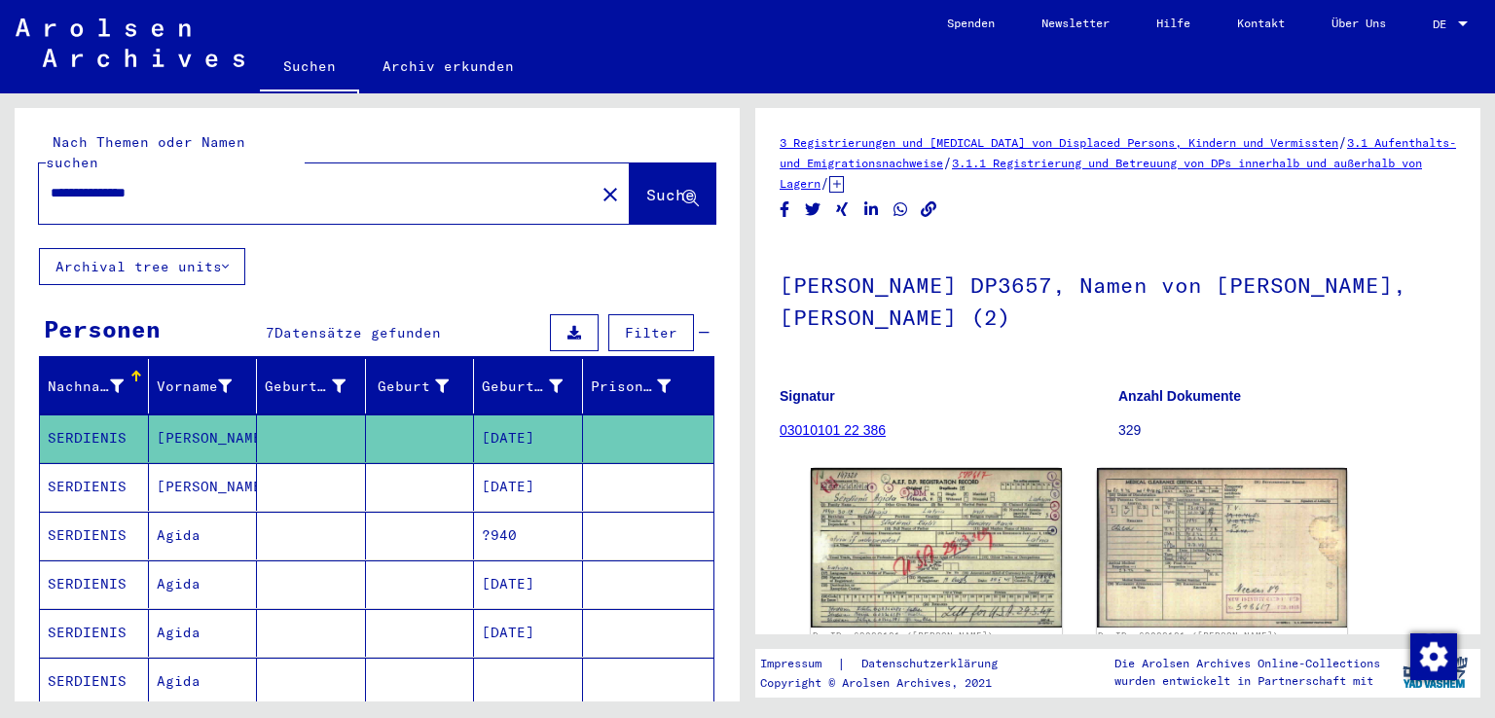
click at [90, 463] on mat-cell "SERDIENIS" at bounding box center [94, 487] width 109 height 48
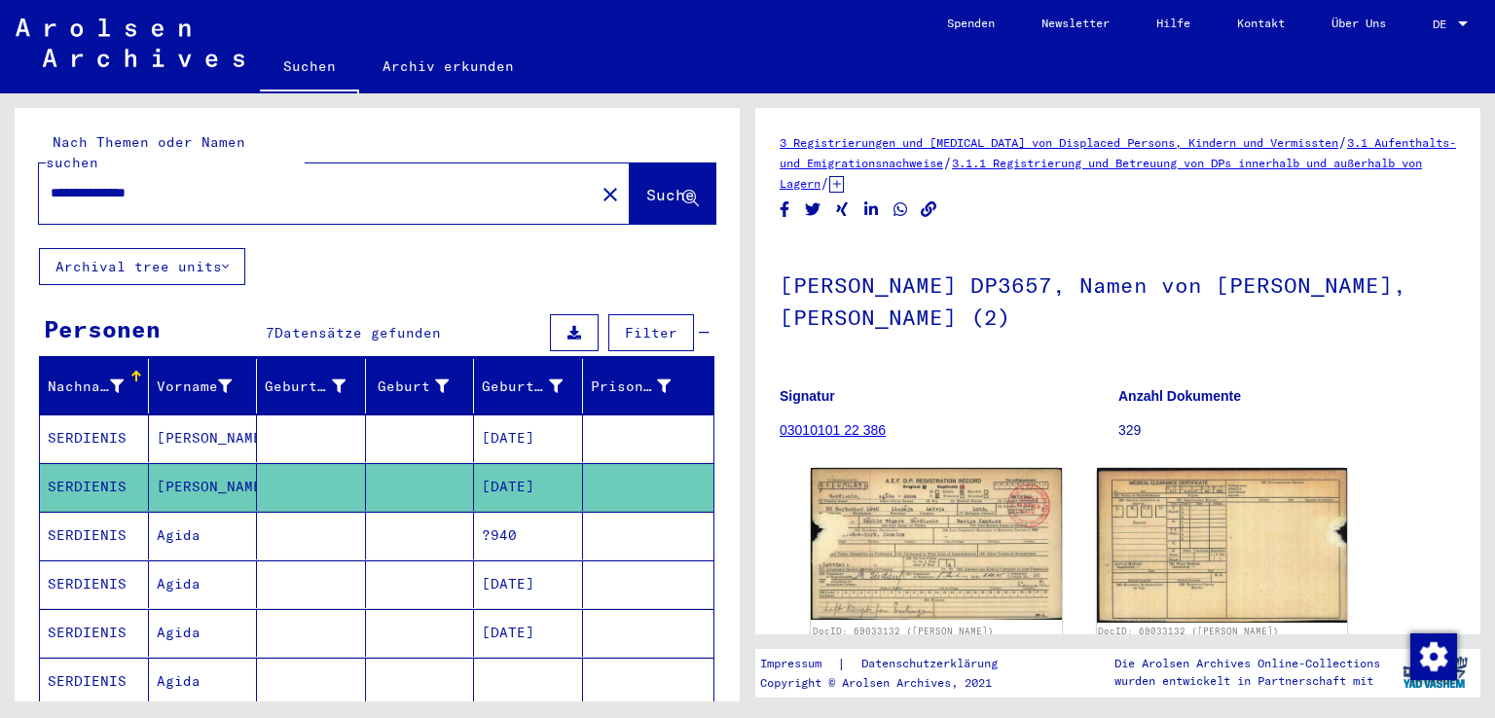
click at [82, 561] on mat-cell "SERDIENIS" at bounding box center [94, 585] width 109 height 48
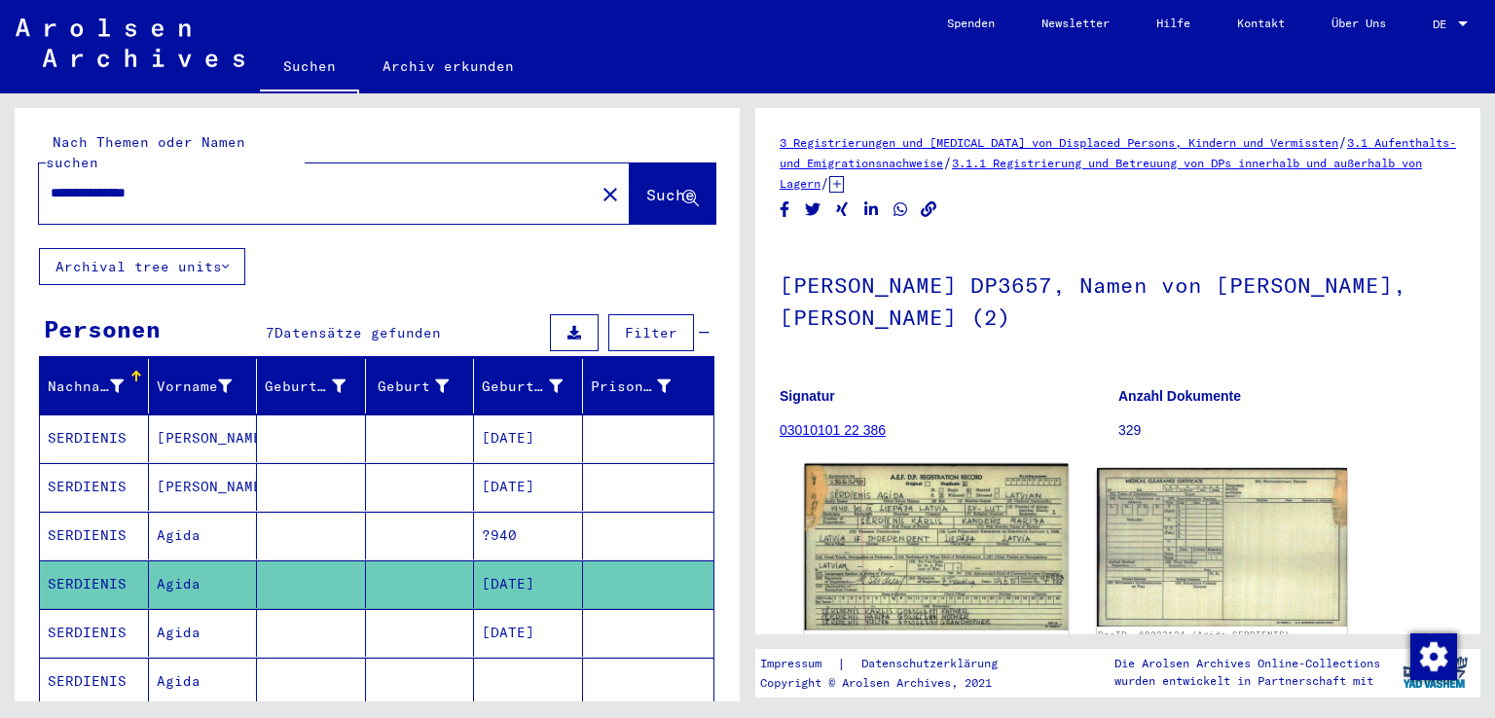
click at [918, 550] on img at bounding box center [936, 547] width 263 height 166
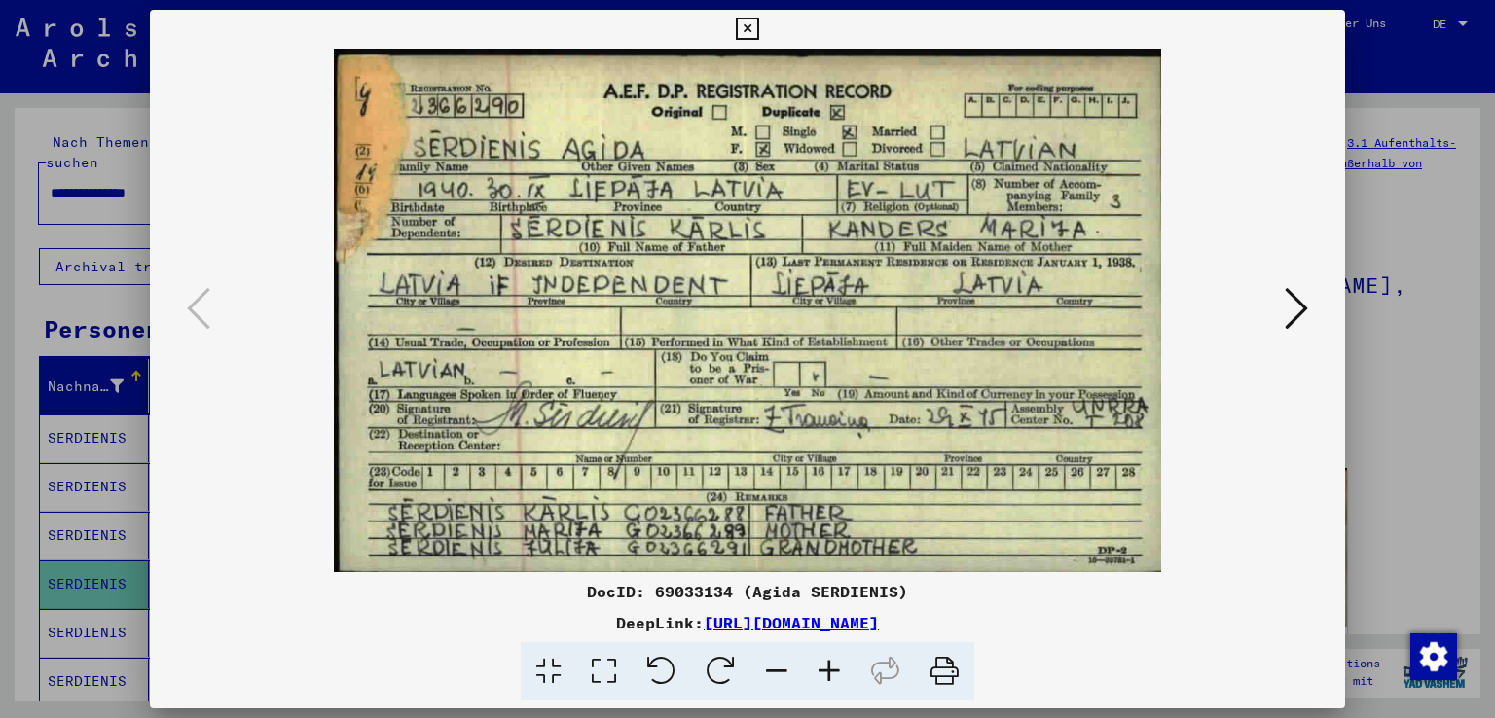
click at [748, 22] on icon at bounding box center [747, 29] width 22 height 23
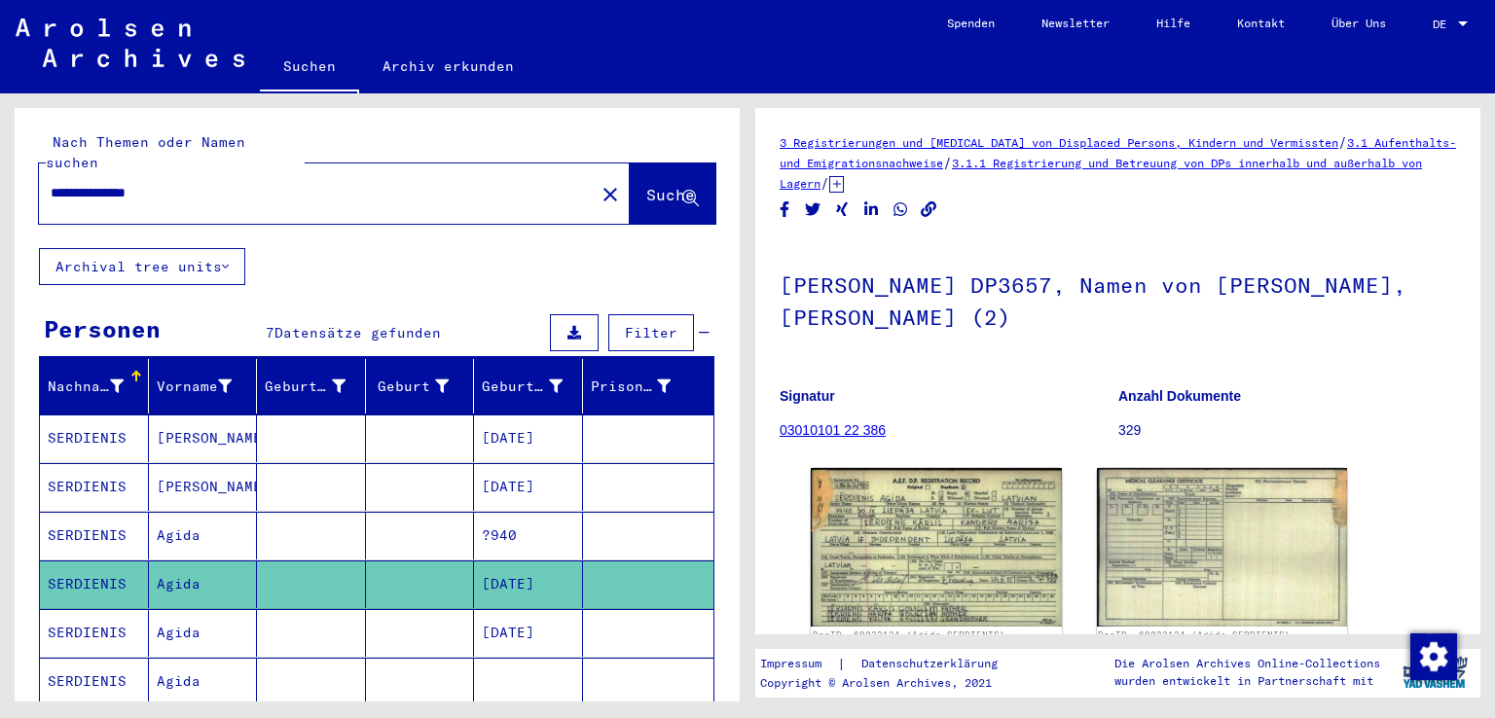
click at [134, 183] on input "**********" at bounding box center [317, 193] width 533 height 20
type input "**********"
click at [646, 185] on span "Suche" at bounding box center [670, 194] width 49 height 19
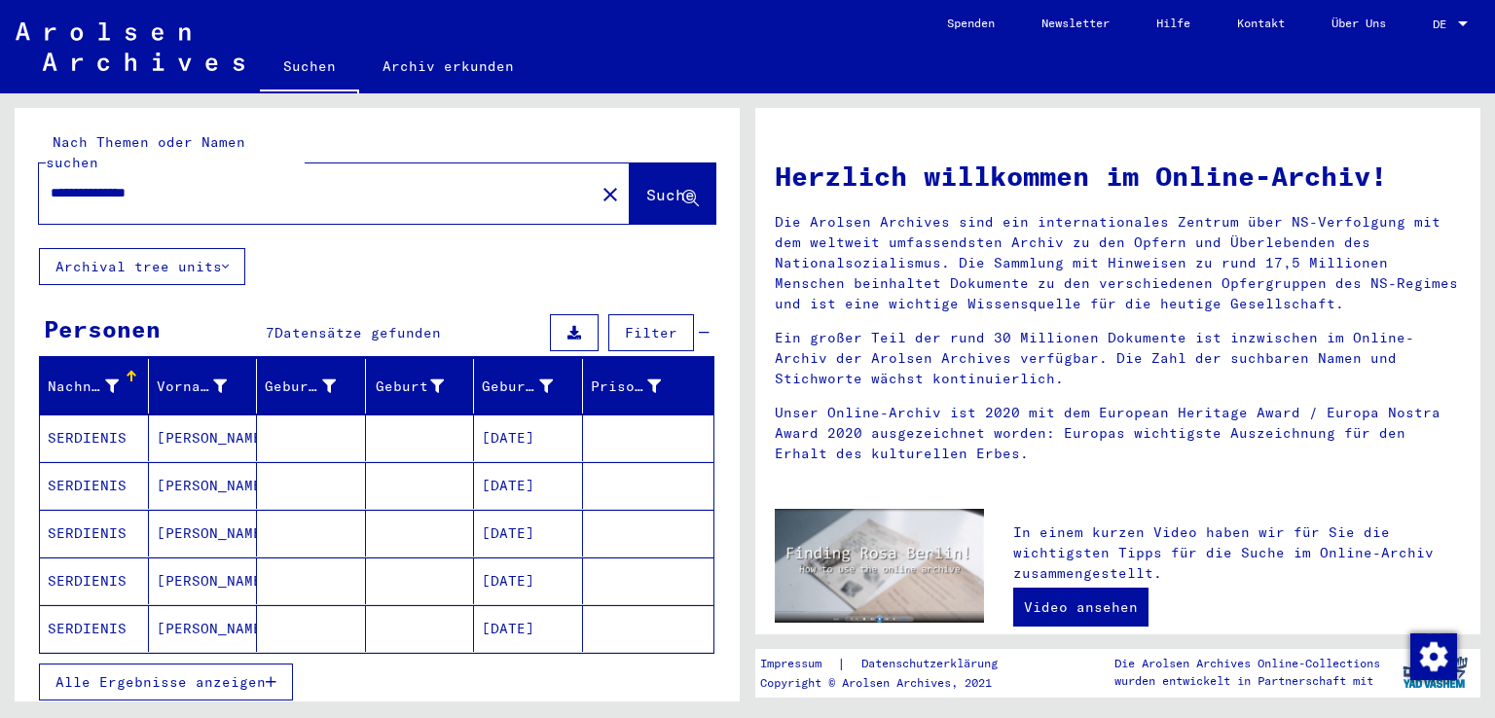
click at [82, 415] on mat-cell "SERDIENIS" at bounding box center [94, 438] width 109 height 47
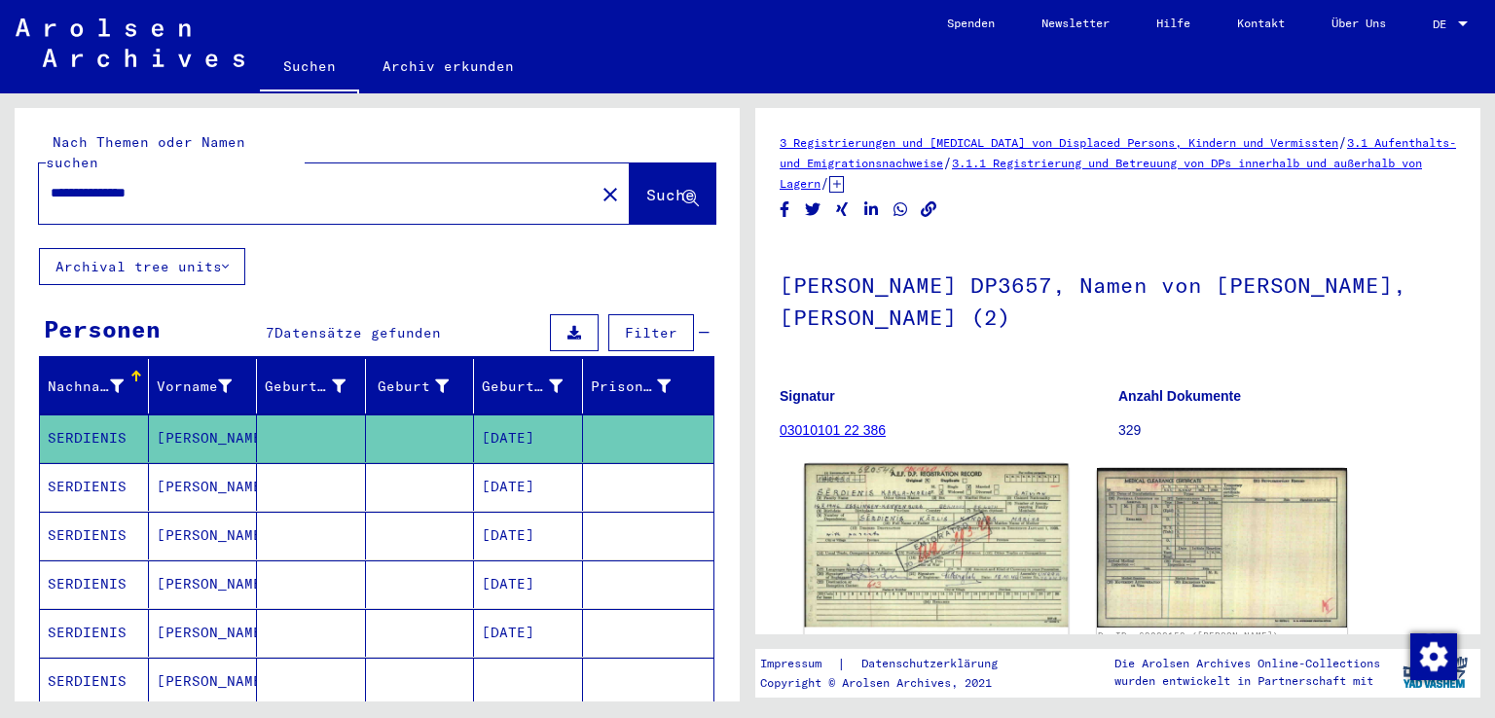
click at [868, 542] on img at bounding box center [936, 546] width 263 height 164
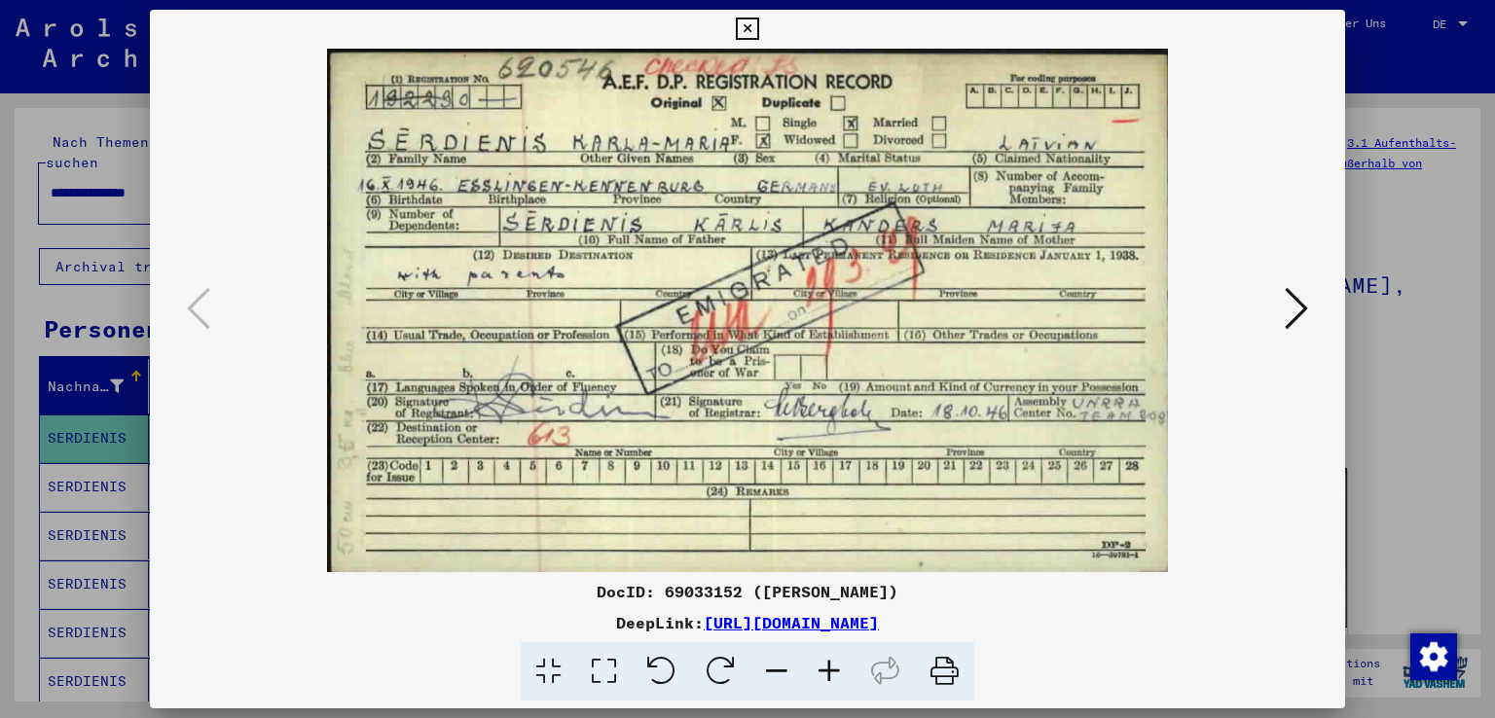
click at [748, 27] on icon at bounding box center [747, 29] width 22 height 23
